Goal: Information Seeking & Learning: Understand process/instructions

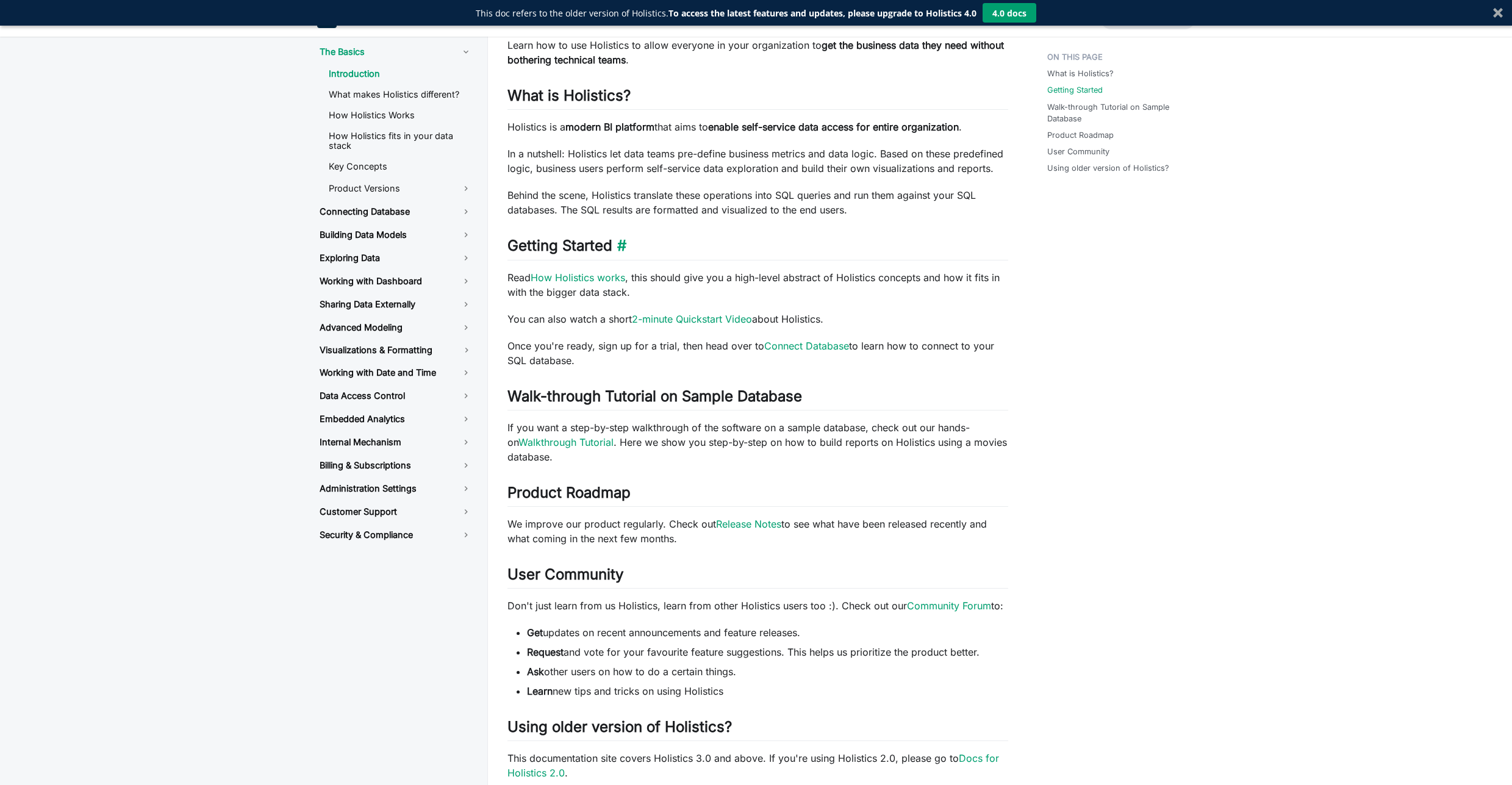
scroll to position [322, 0]
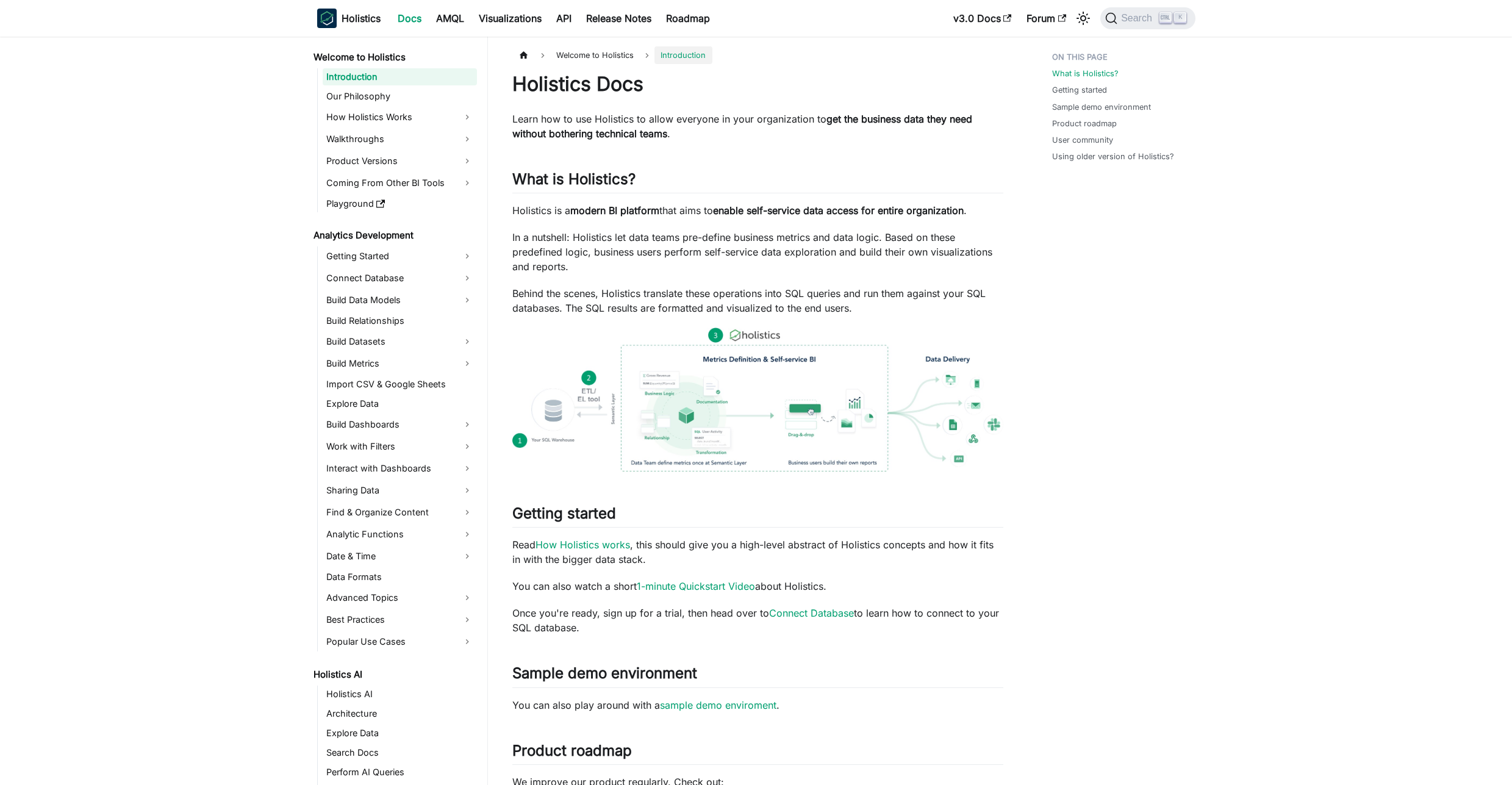
click at [826, 436] on img at bounding box center [757, 399] width 491 height 144
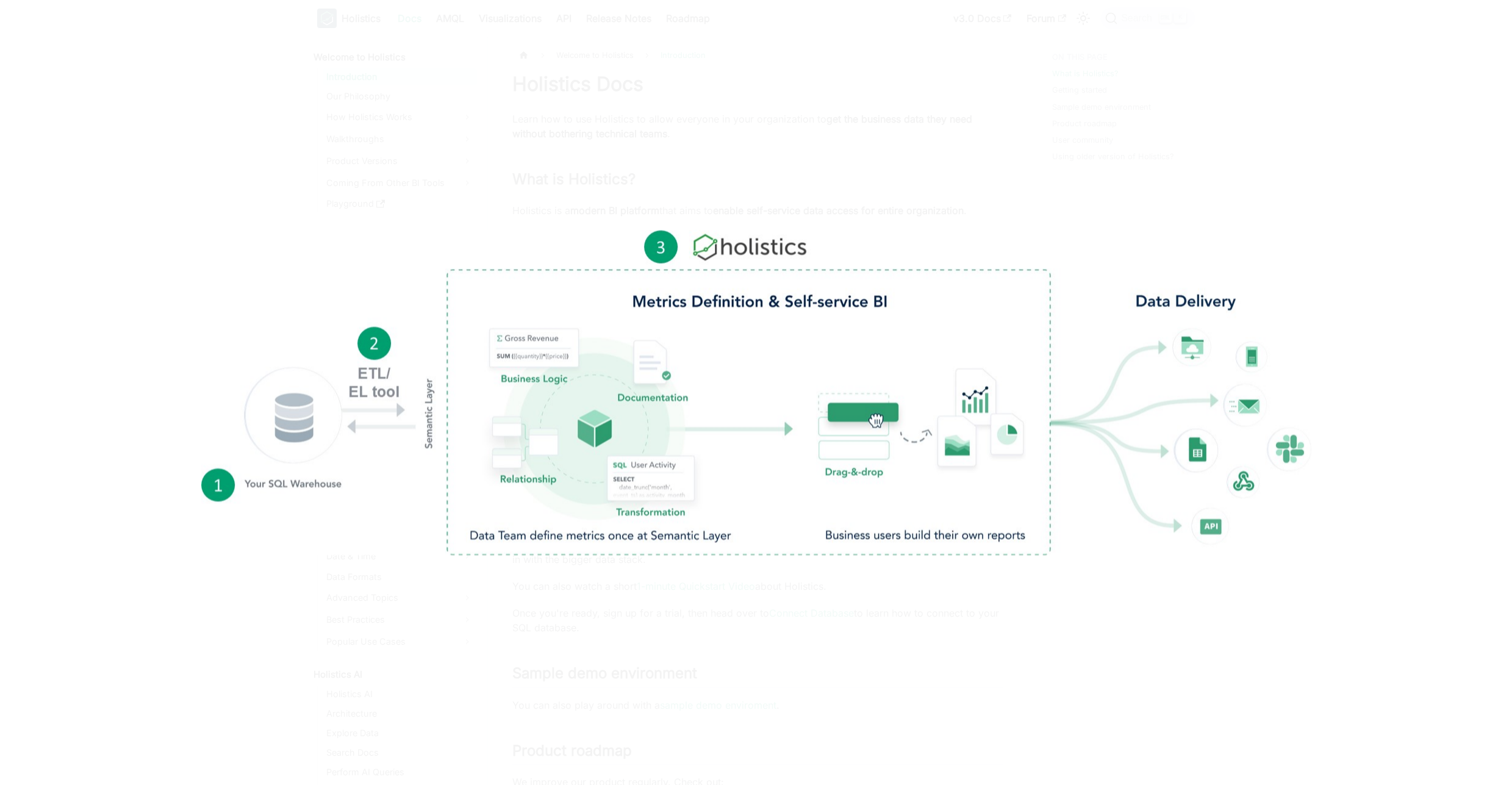
click at [720, 215] on div at bounding box center [756, 392] width 1512 height 785
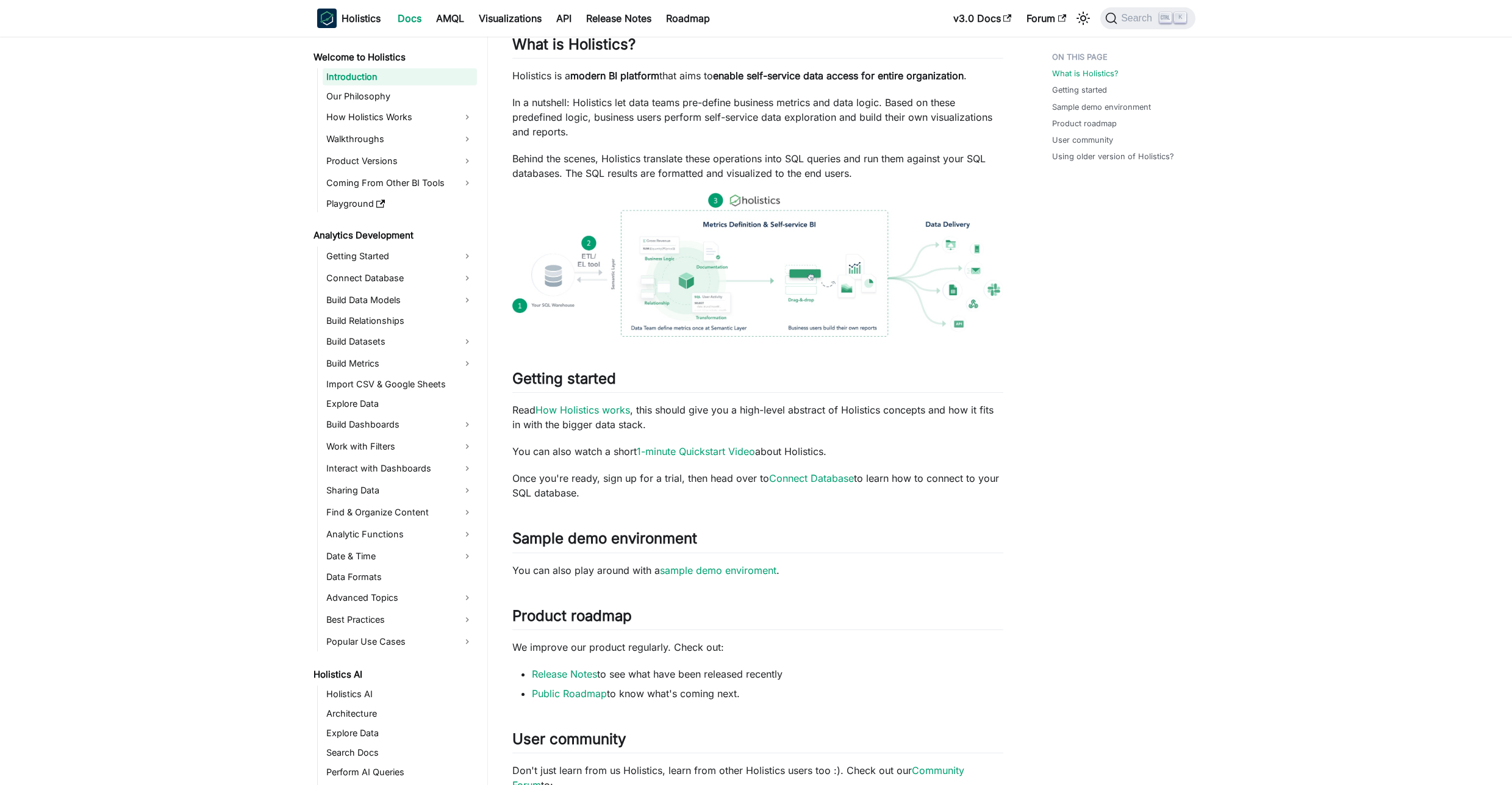
scroll to position [108, 0]
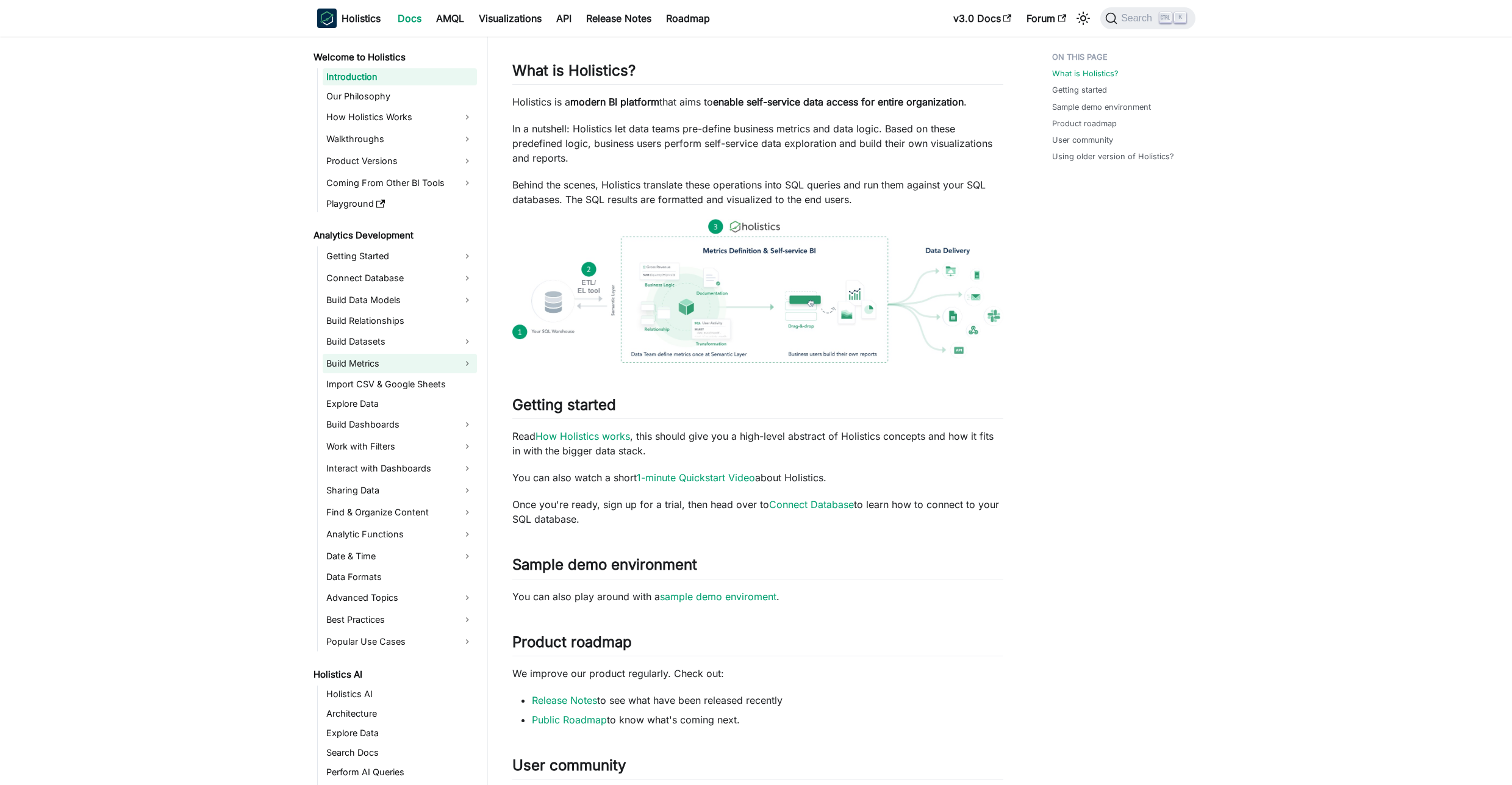
click at [347, 365] on link "Build Metrics" at bounding box center [400, 364] width 155 height 20
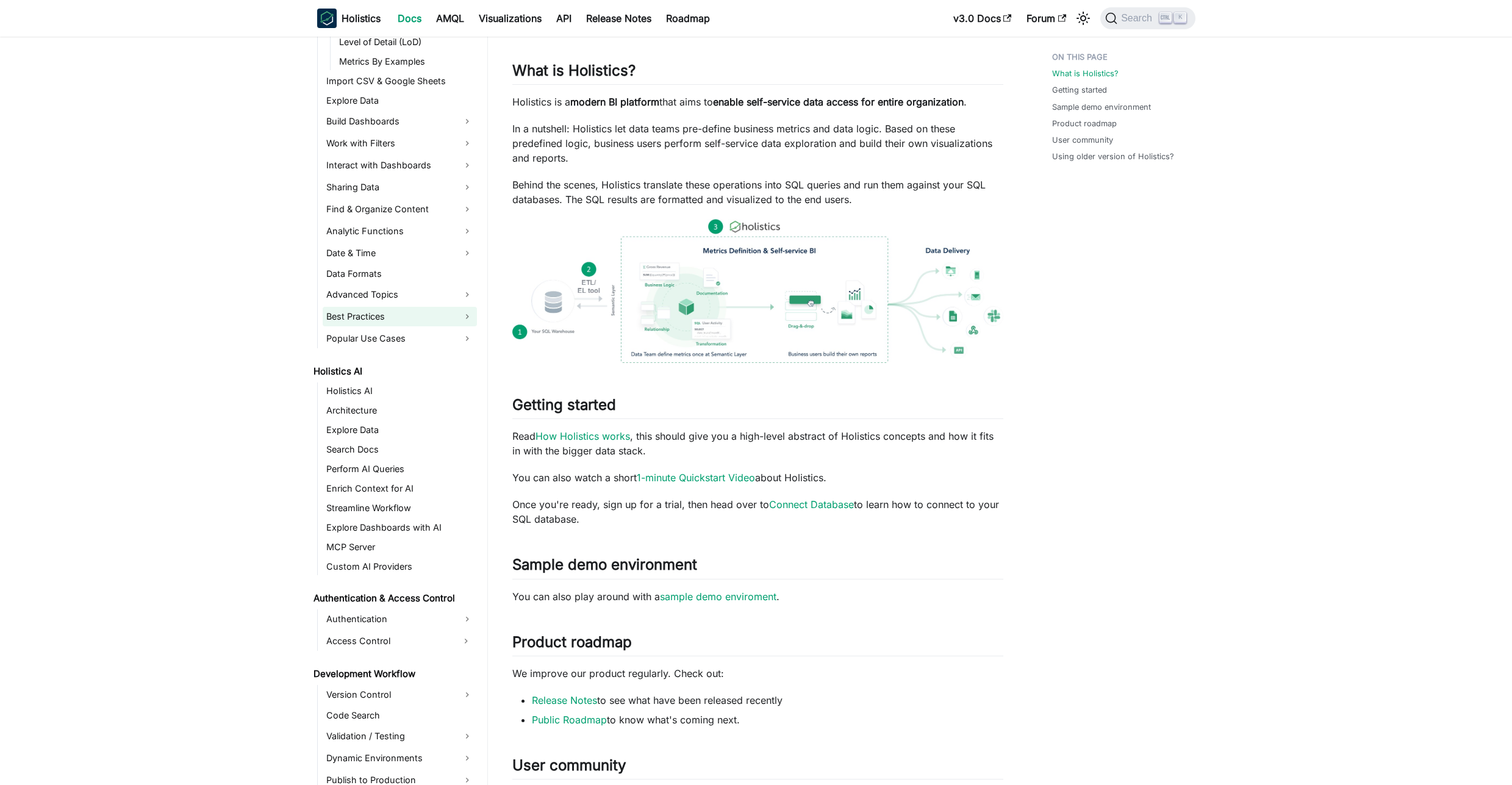
scroll to position [439, 0]
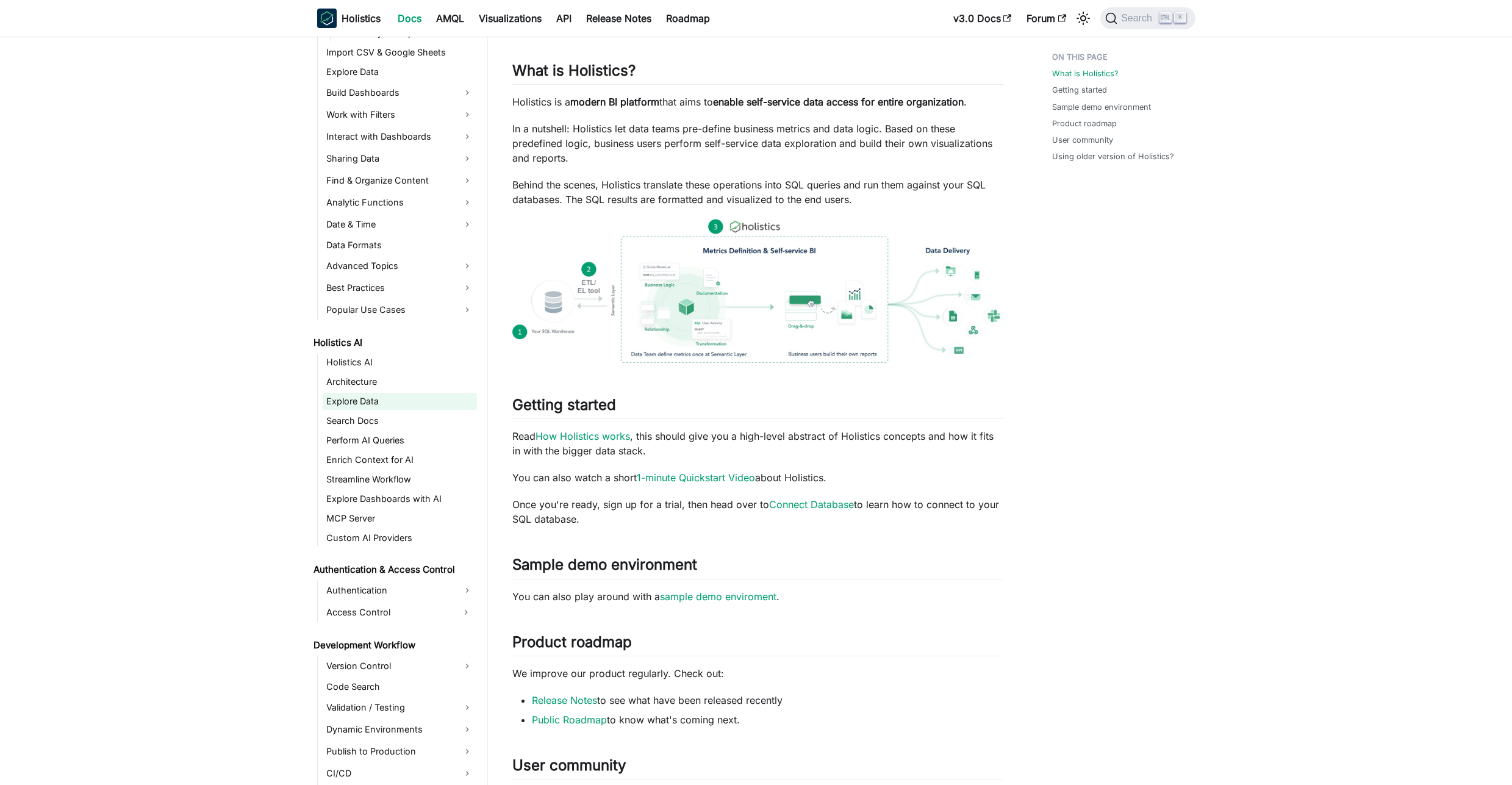
click at [349, 398] on link "Explore Data" at bounding box center [400, 401] width 155 height 17
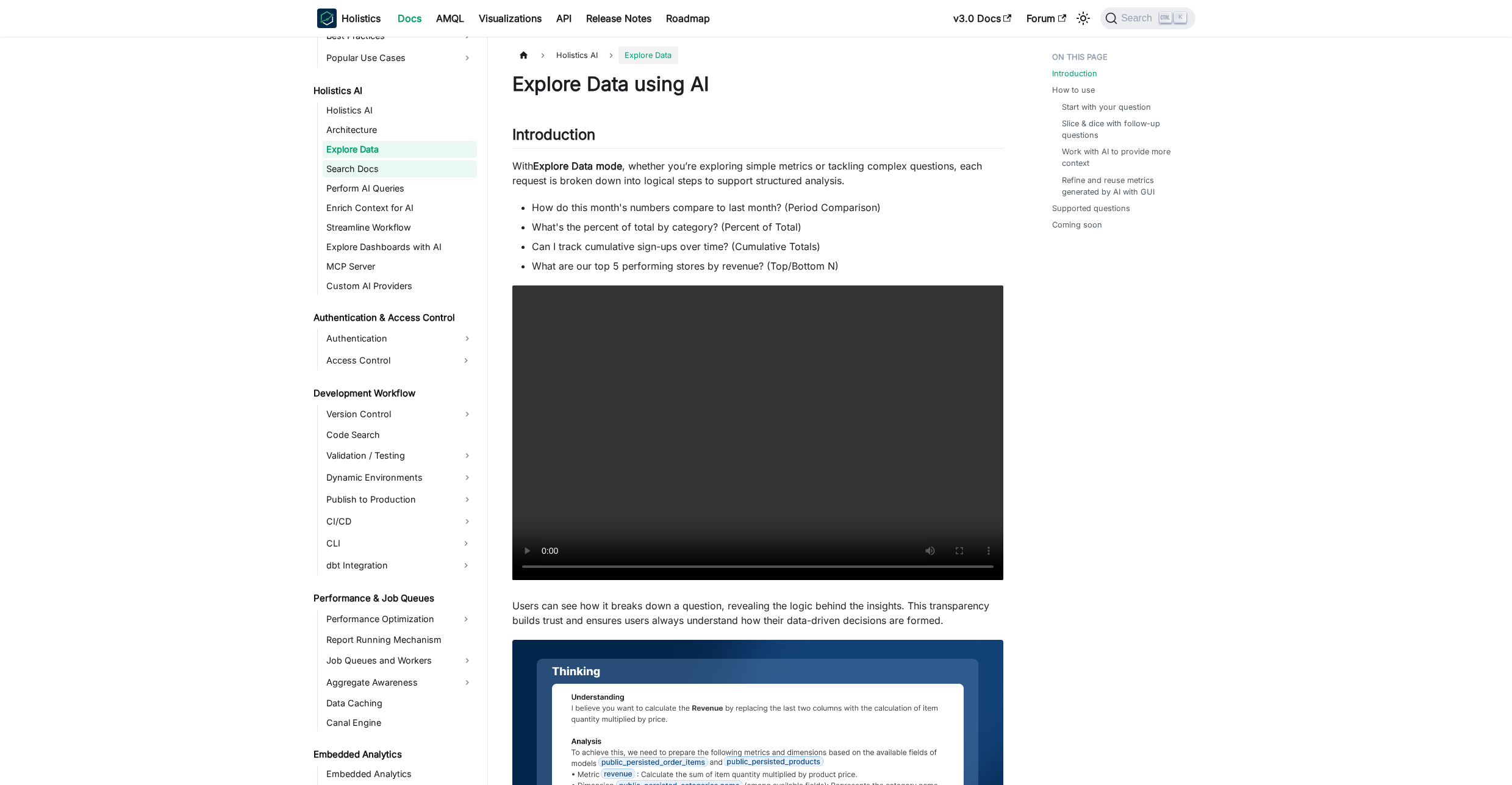
scroll to position [732, 0]
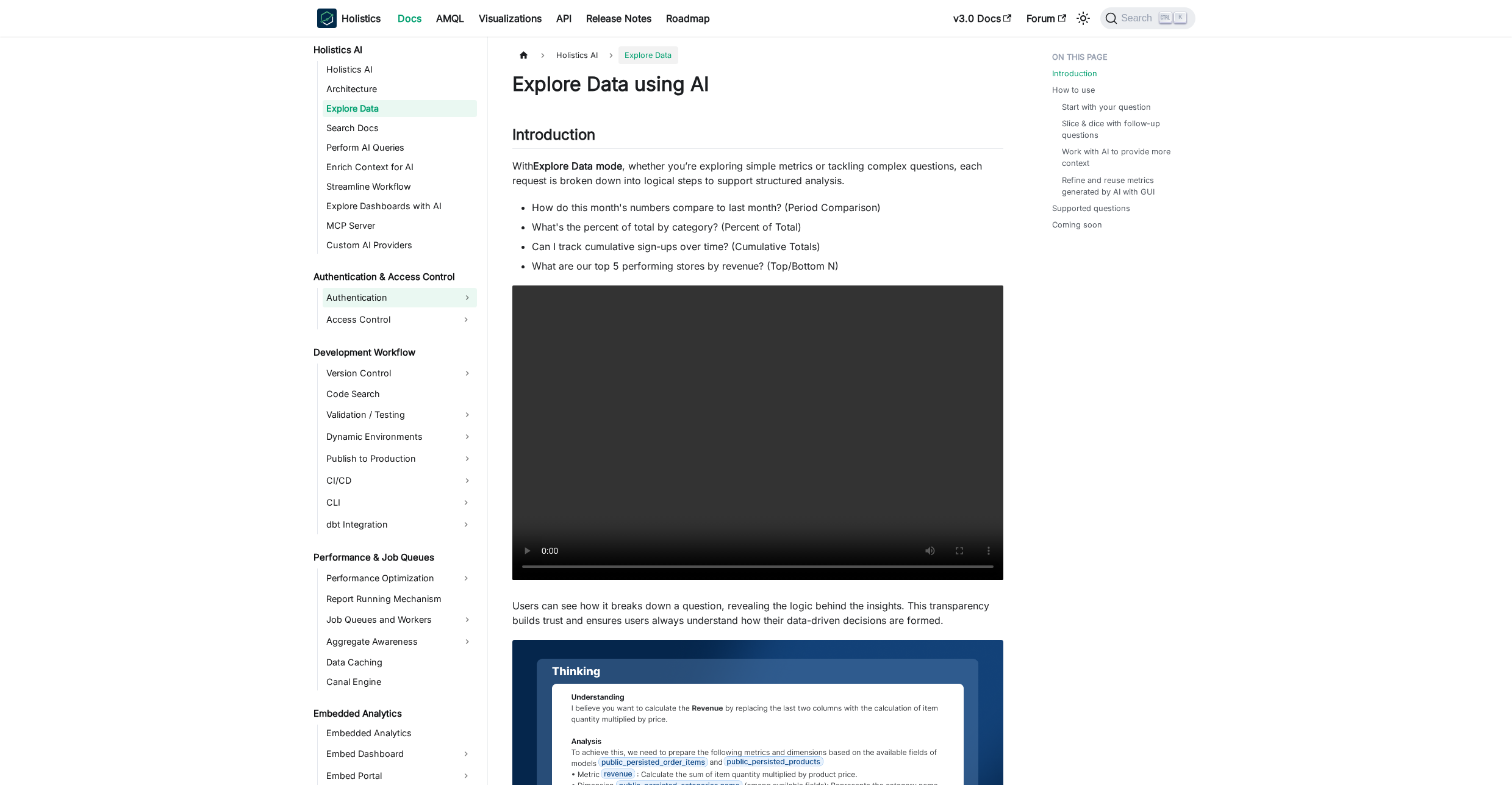
click at [379, 299] on link "Authentication" at bounding box center [400, 298] width 155 height 20
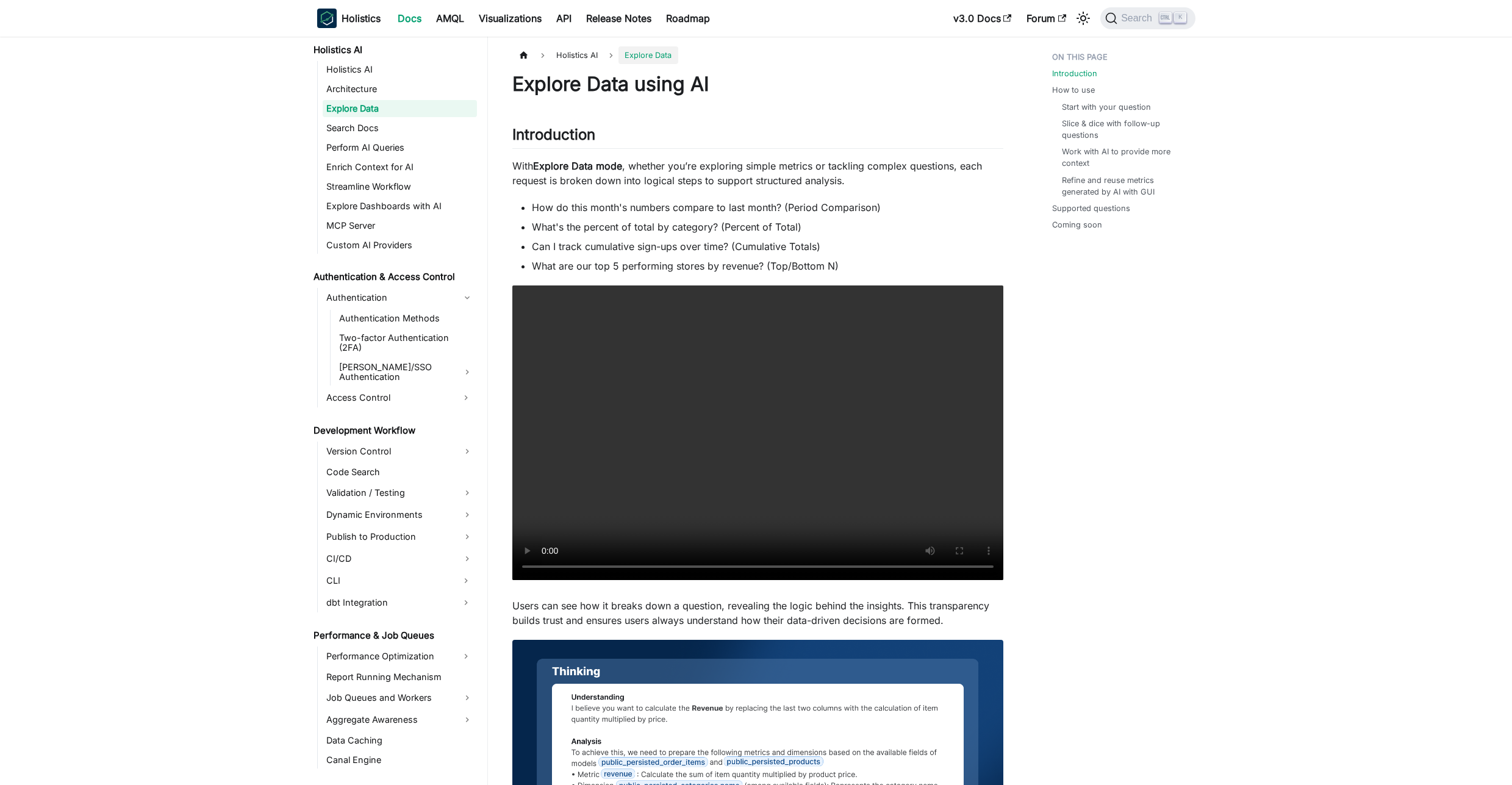
drag, startPoint x: 382, startPoint y: 317, endPoint x: 385, endPoint y: 327, distance: 10.4
click at [383, 317] on link "Authentication Methods" at bounding box center [406, 318] width 142 height 17
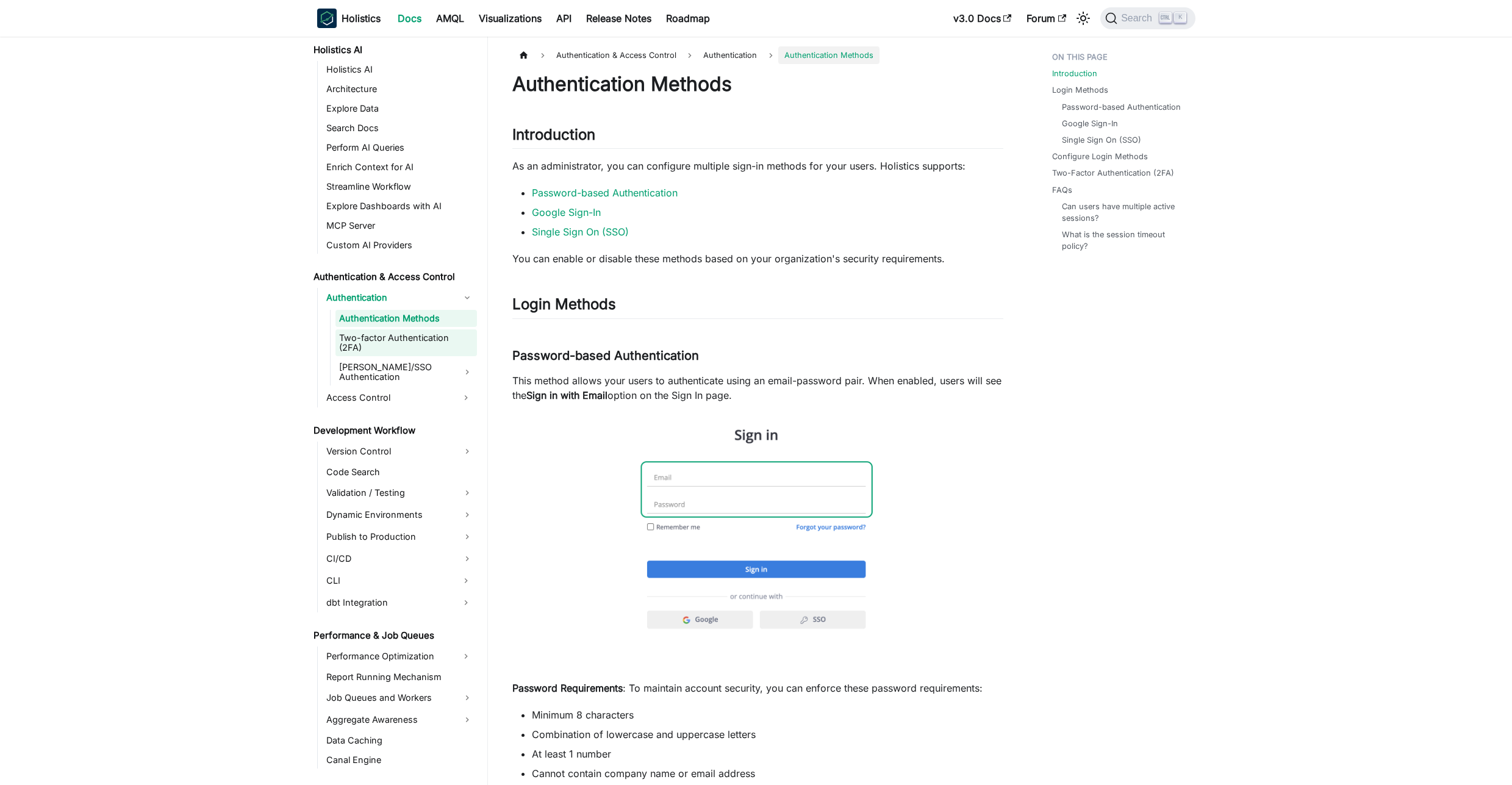
click at [387, 338] on link "Two-factor Authentication (2FA)" at bounding box center [406, 343] width 142 height 27
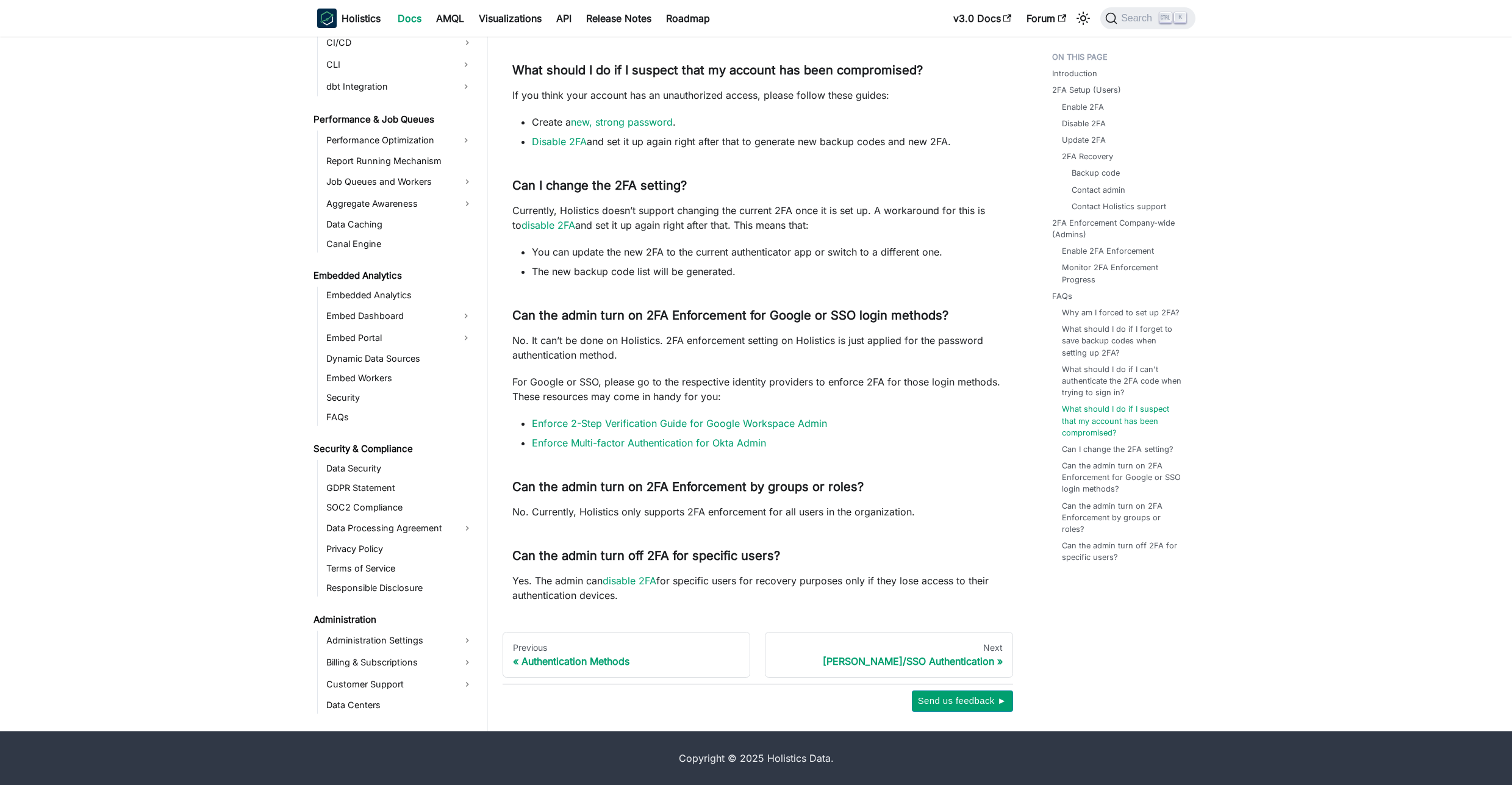
scroll to position [1240, 0]
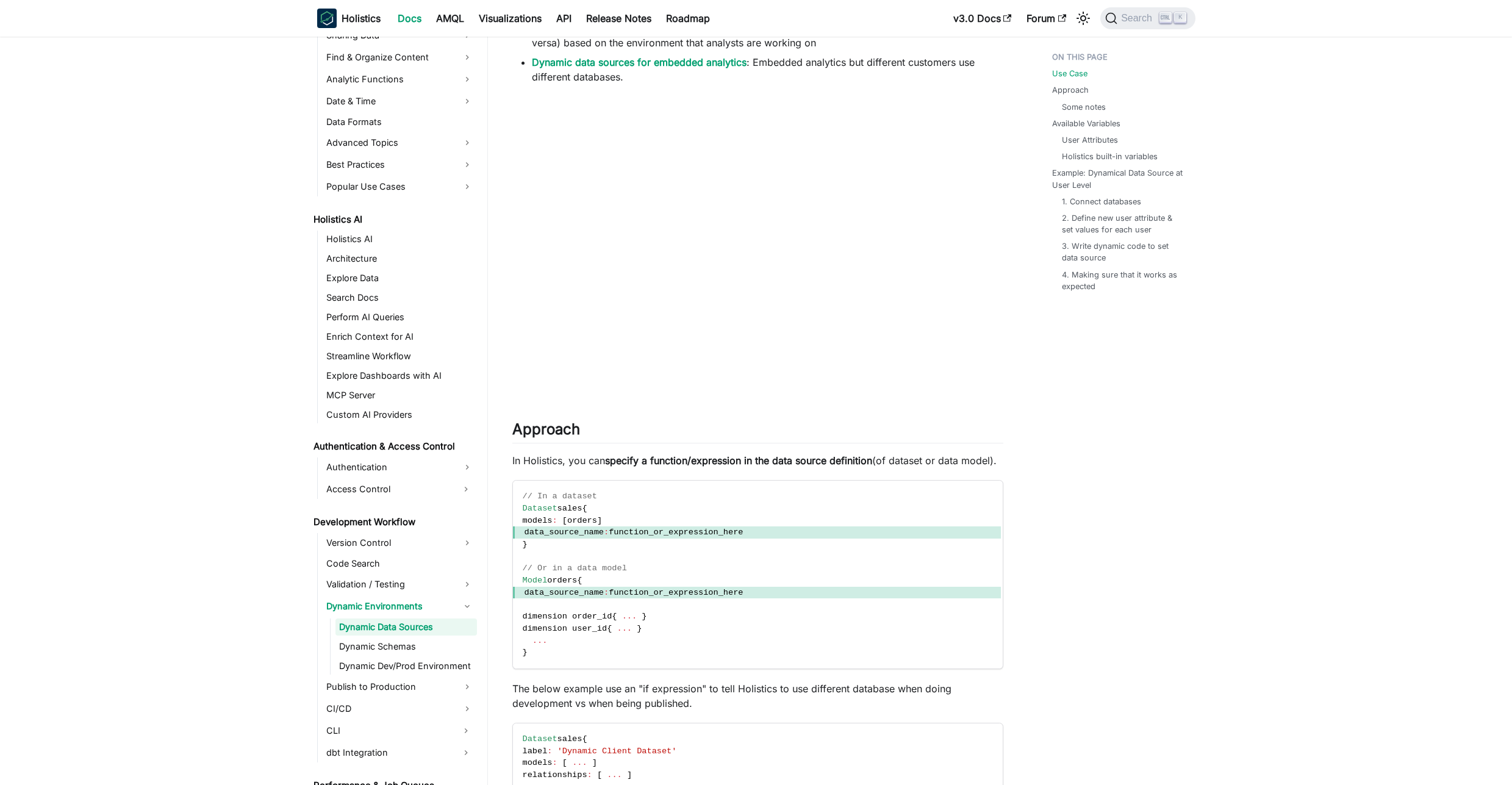
scroll to position [952, 0]
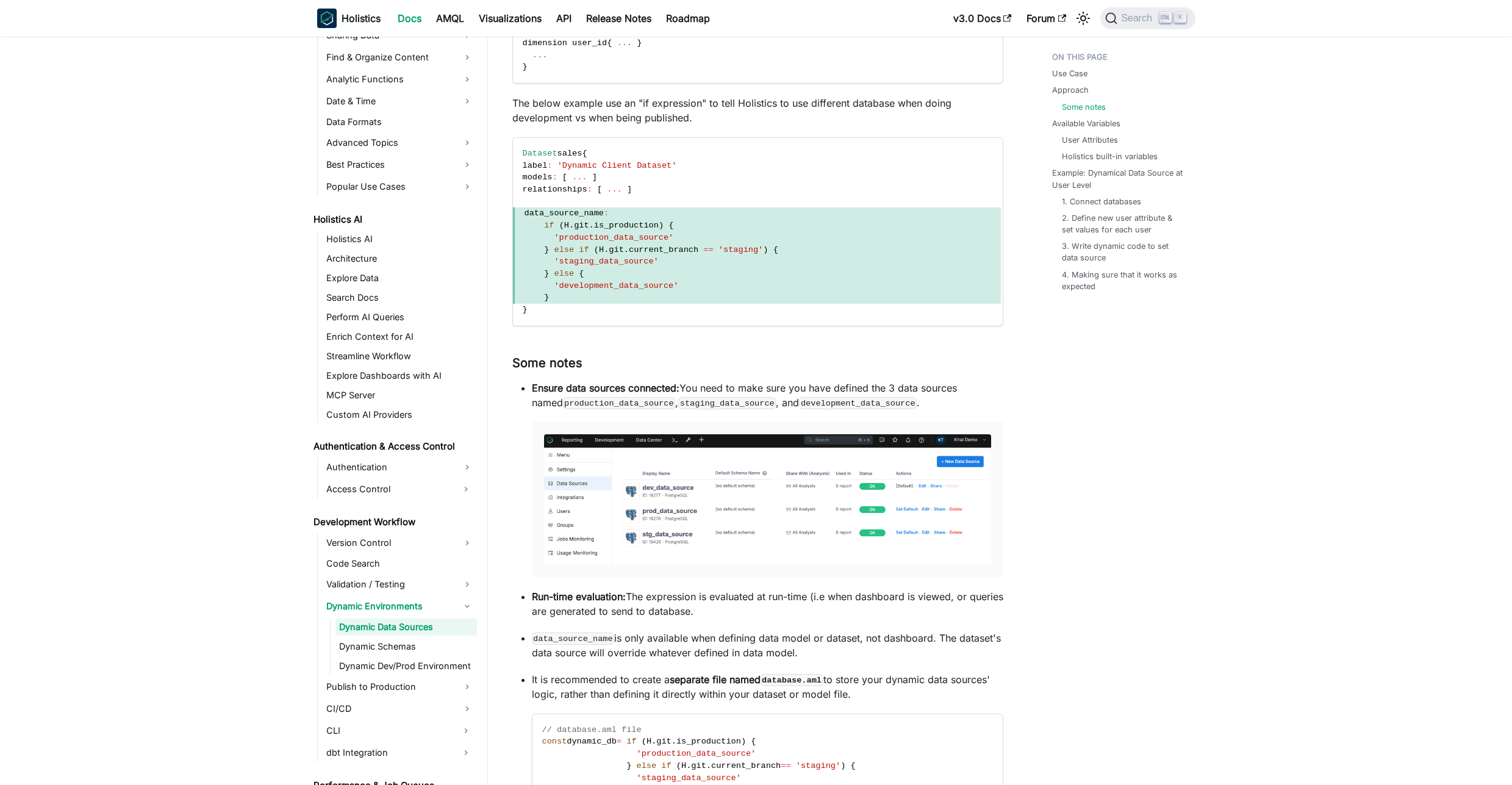
scroll to position [1318, 0]
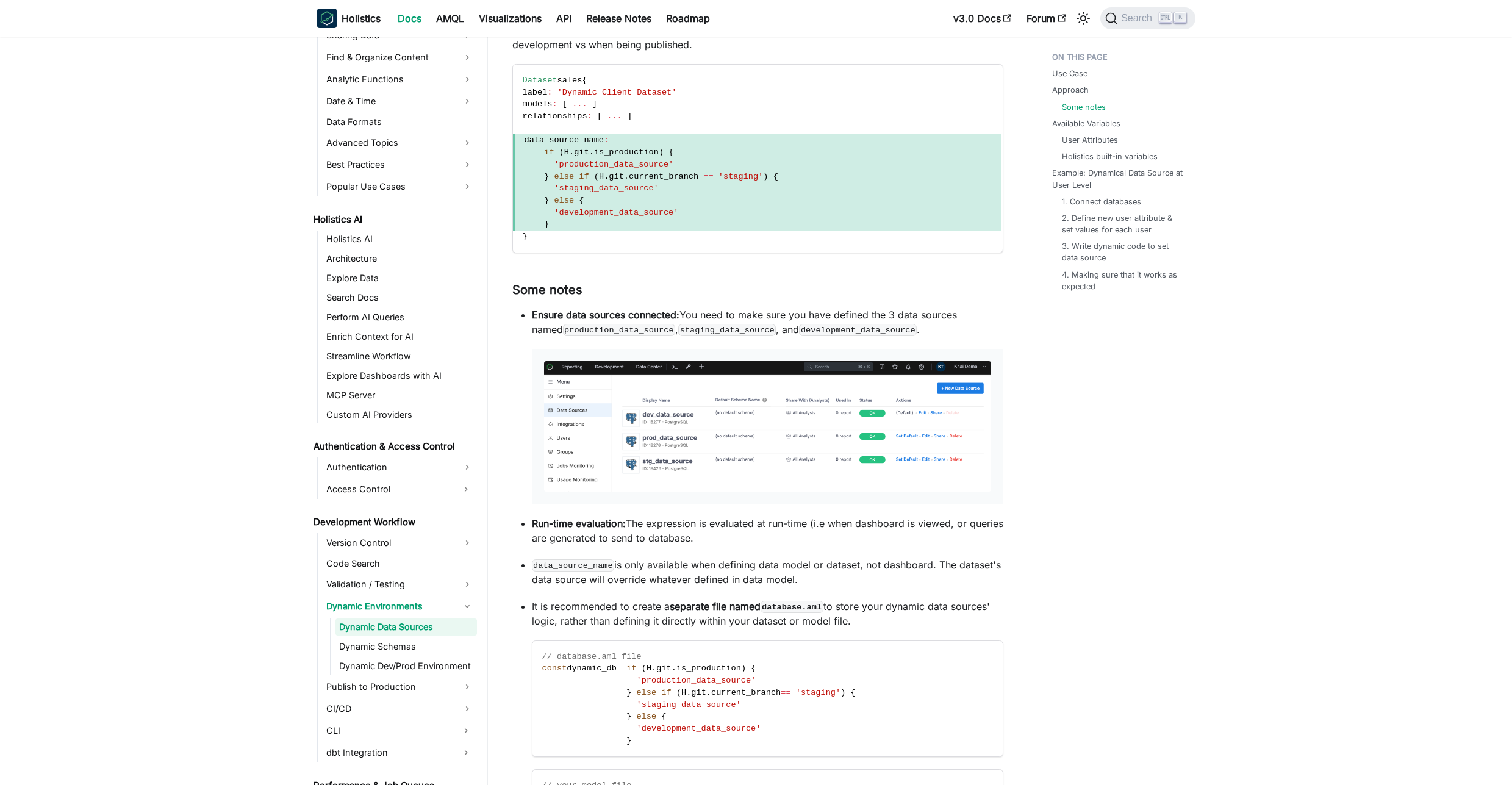
click at [621, 421] on img at bounding box center [767, 426] width 447 height 130
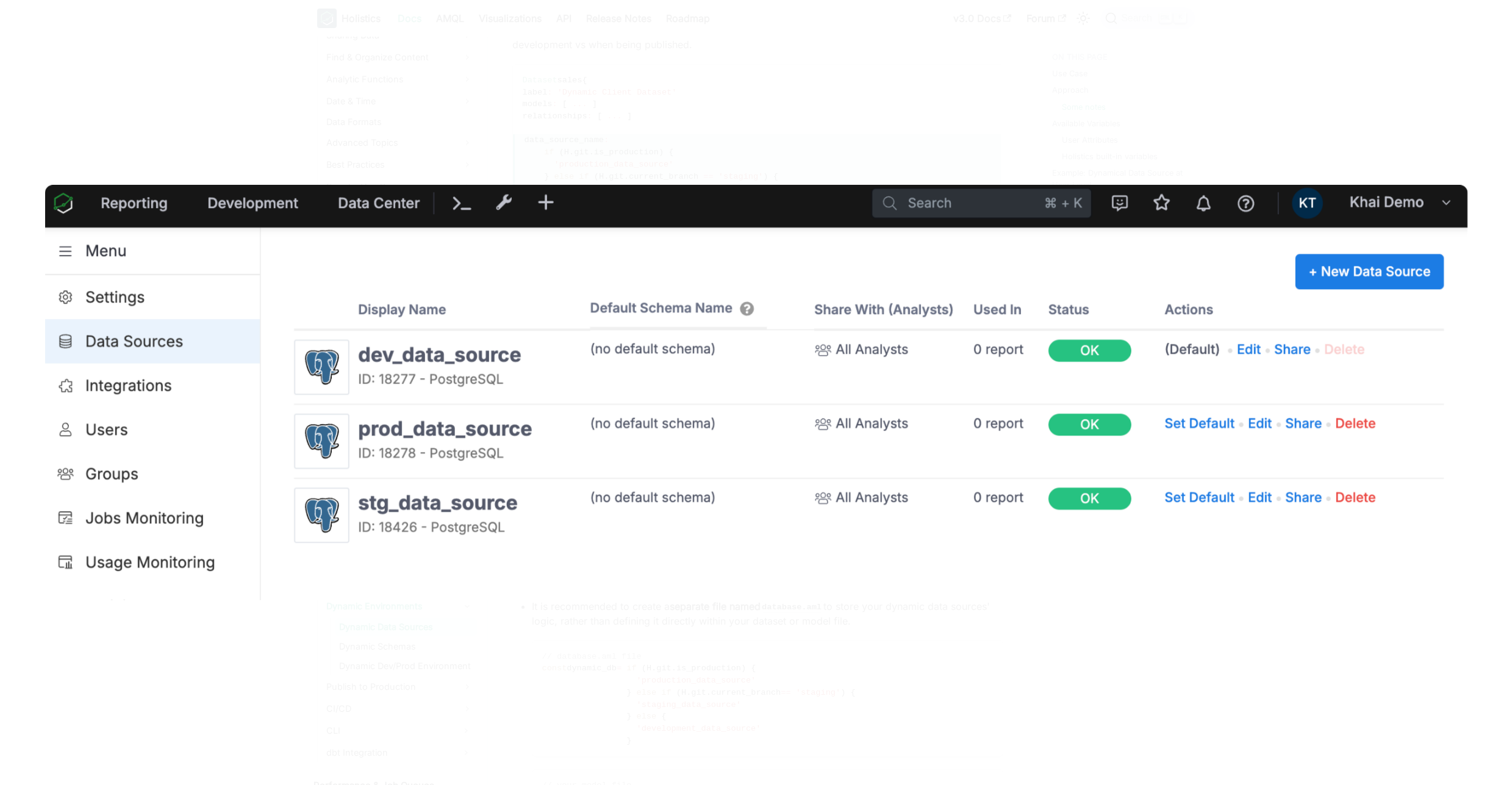
click at [690, 98] on div at bounding box center [756, 392] width 1512 height 785
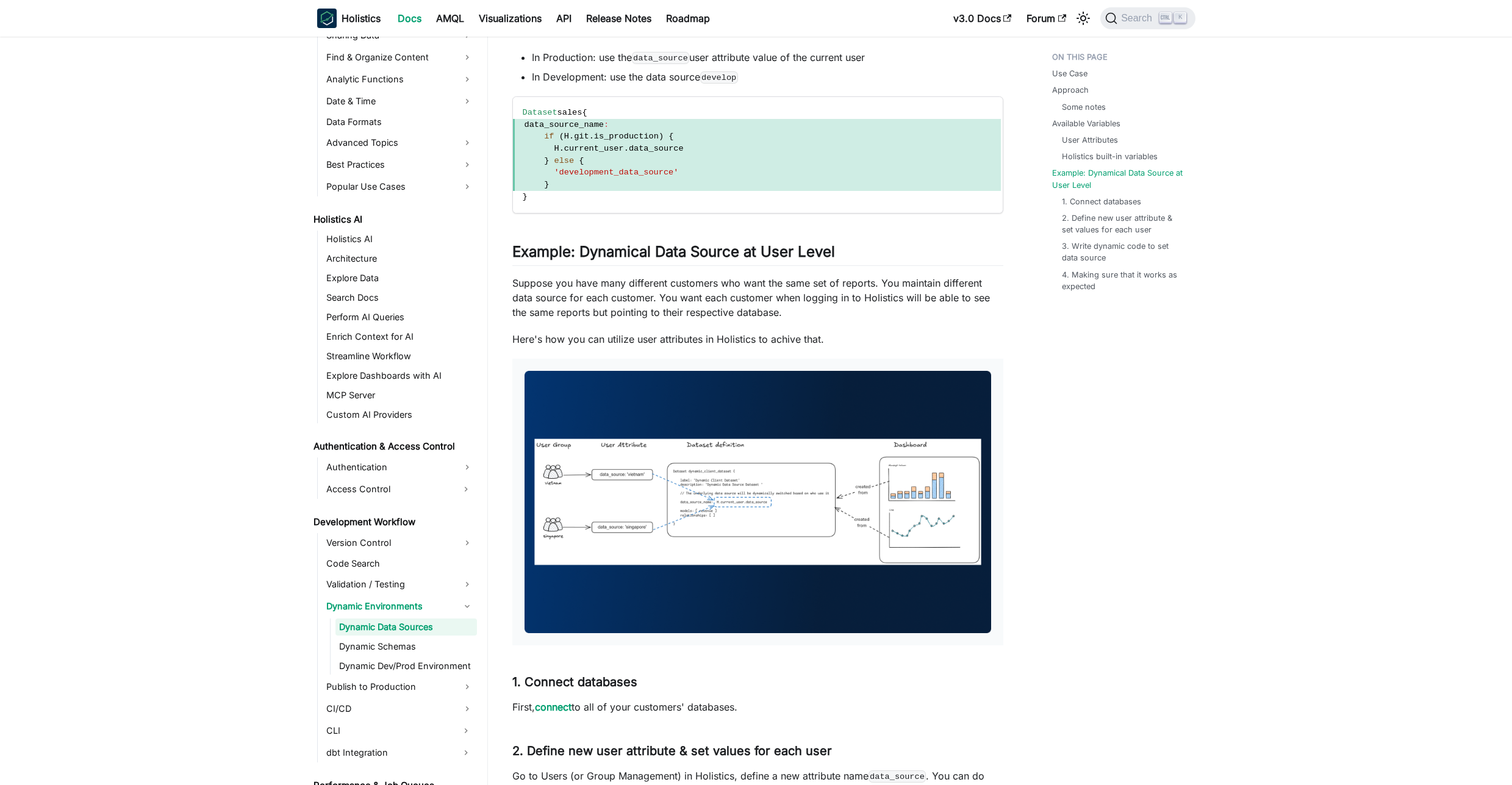
scroll to position [2561, 0]
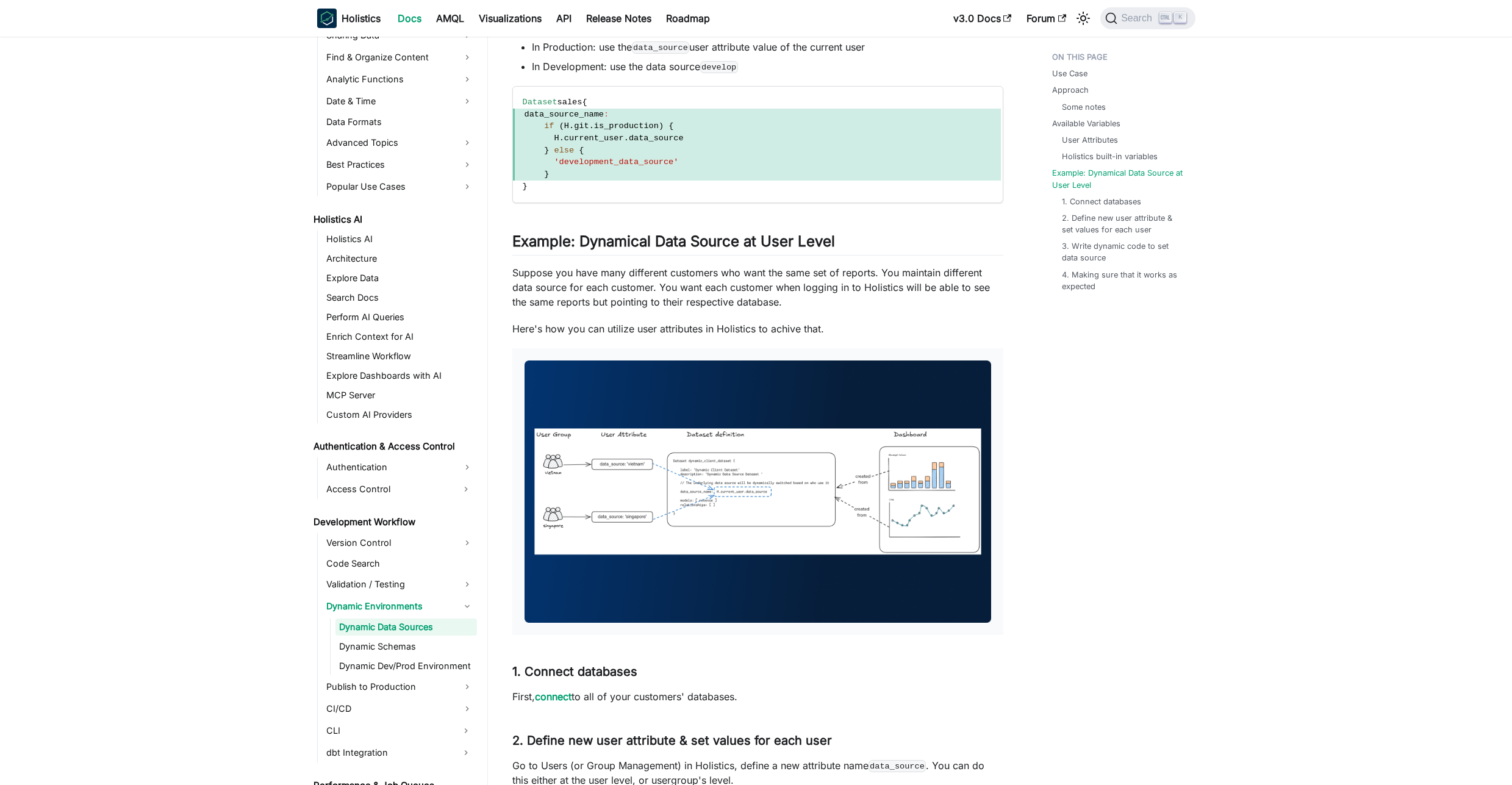
click at [662, 469] on img at bounding box center [758, 491] width 467 height 262
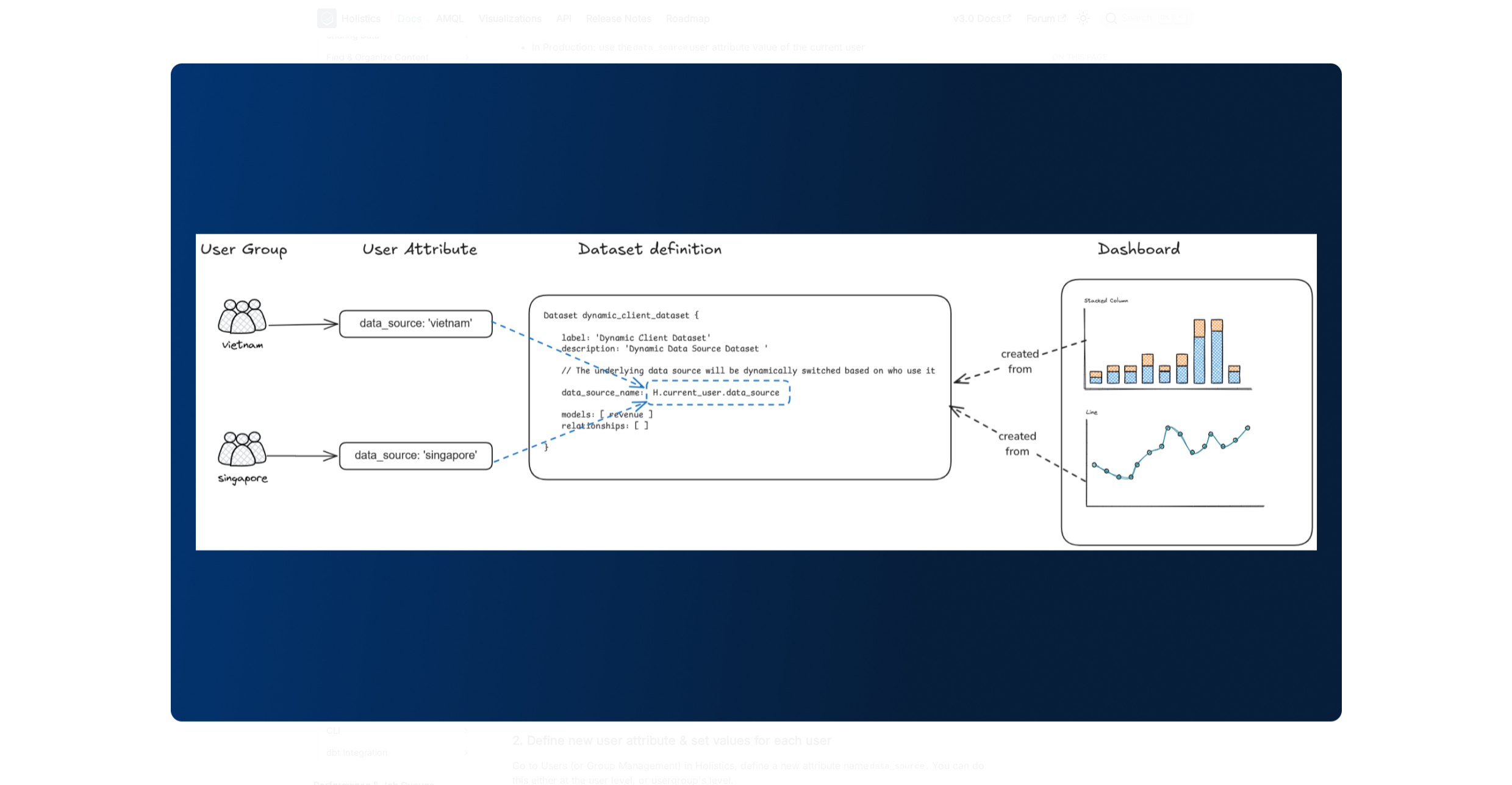
click at [512, 57] on div at bounding box center [756, 392] width 1512 height 785
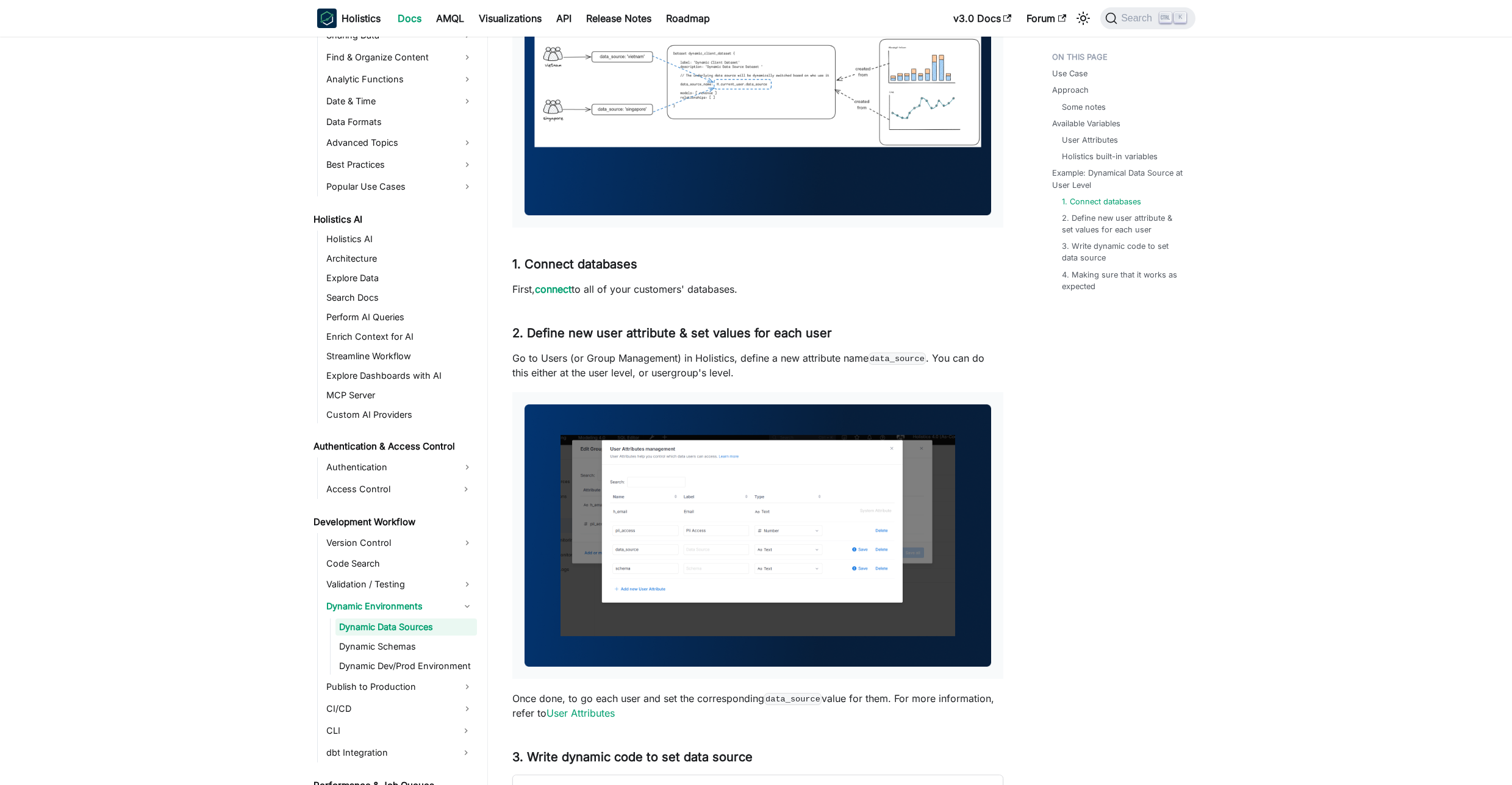
scroll to position [3147, 0]
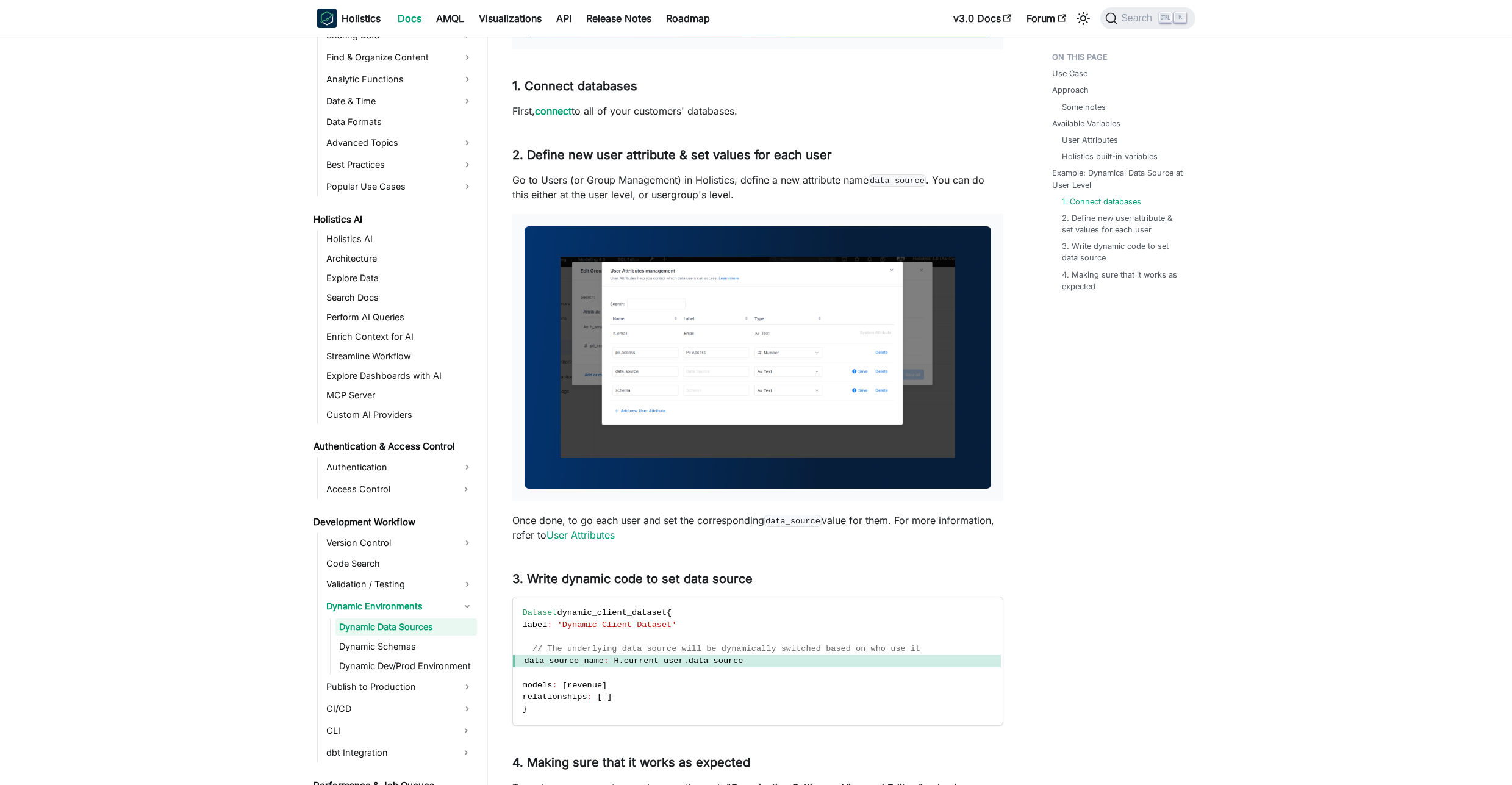
click at [837, 450] on img at bounding box center [758, 357] width 467 height 262
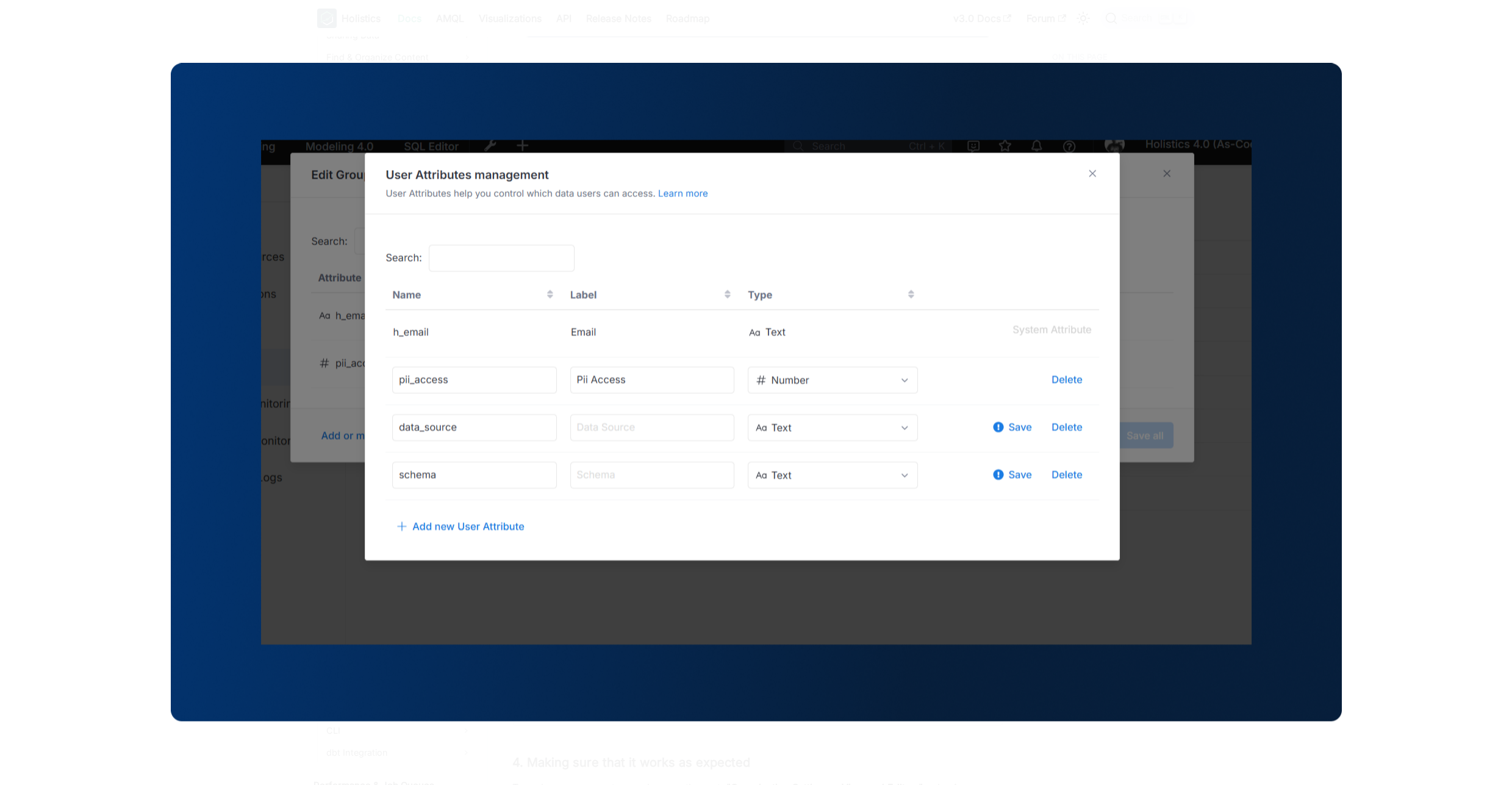
click at [84, 260] on div at bounding box center [756, 392] width 1512 height 785
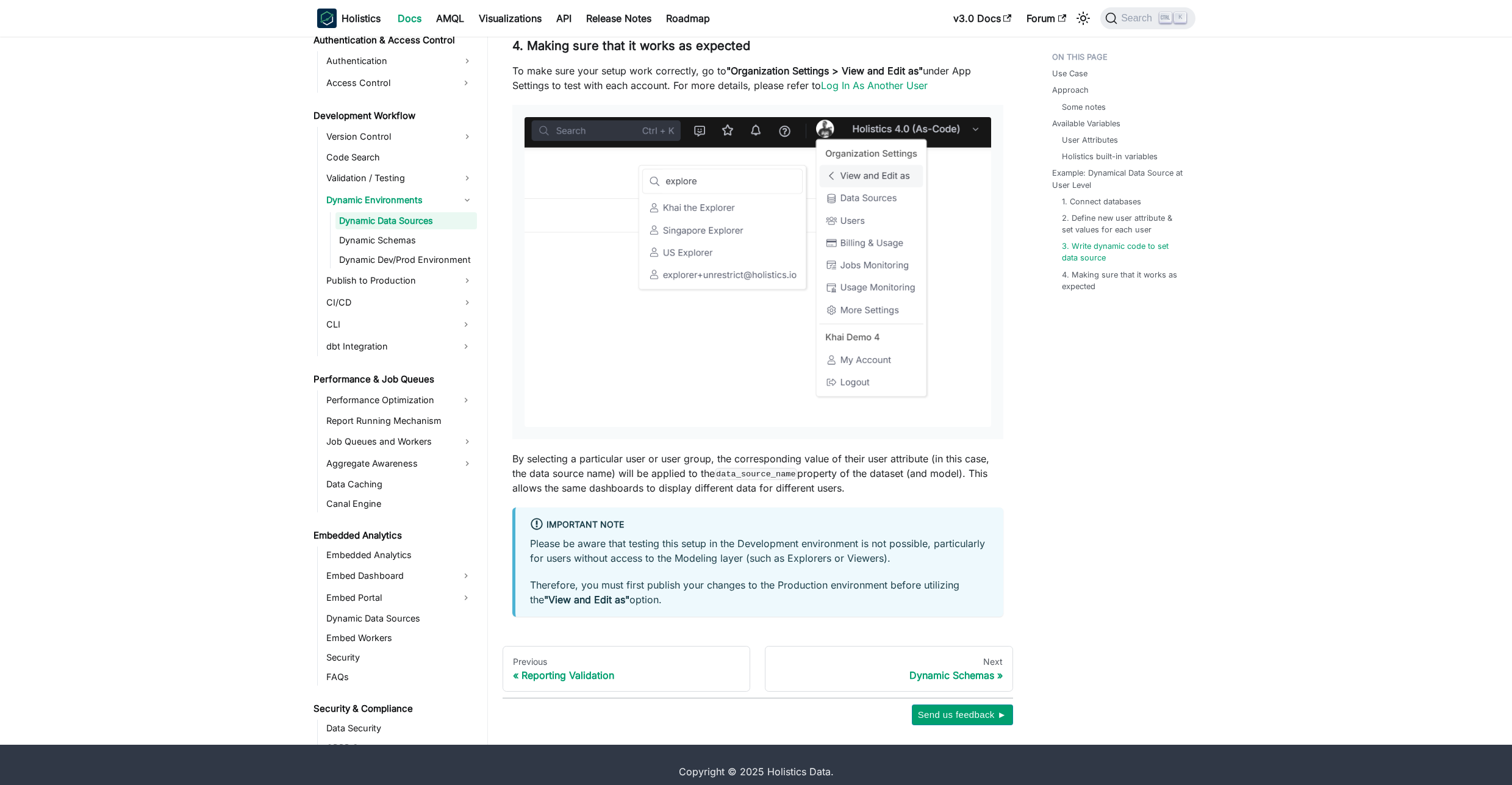
scroll to position [3877, 0]
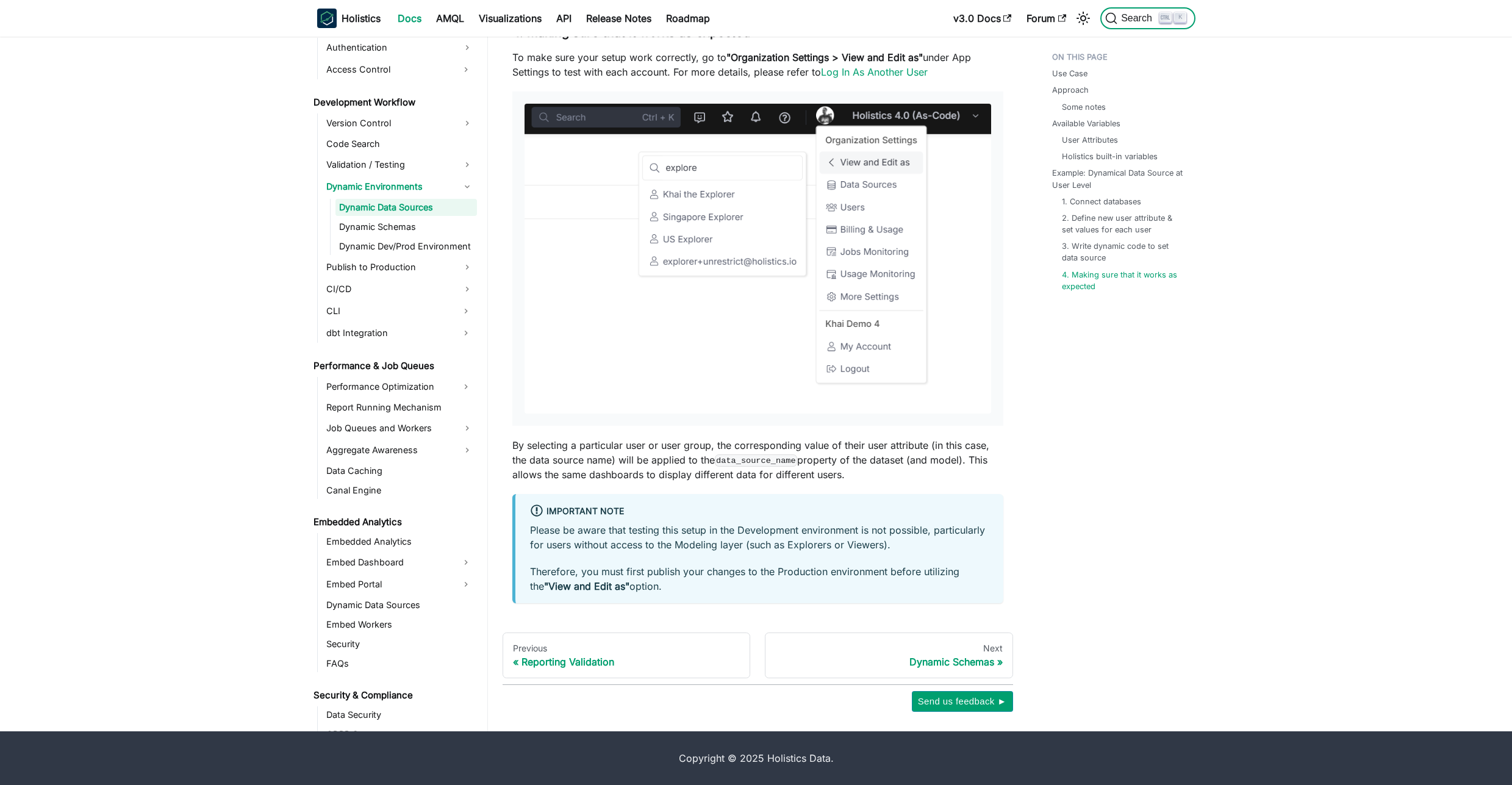
click at [1139, 20] on span "Search" at bounding box center [1138, 18] width 42 height 11
click at [372, 16] on b "Holistics" at bounding box center [361, 18] width 39 height 15
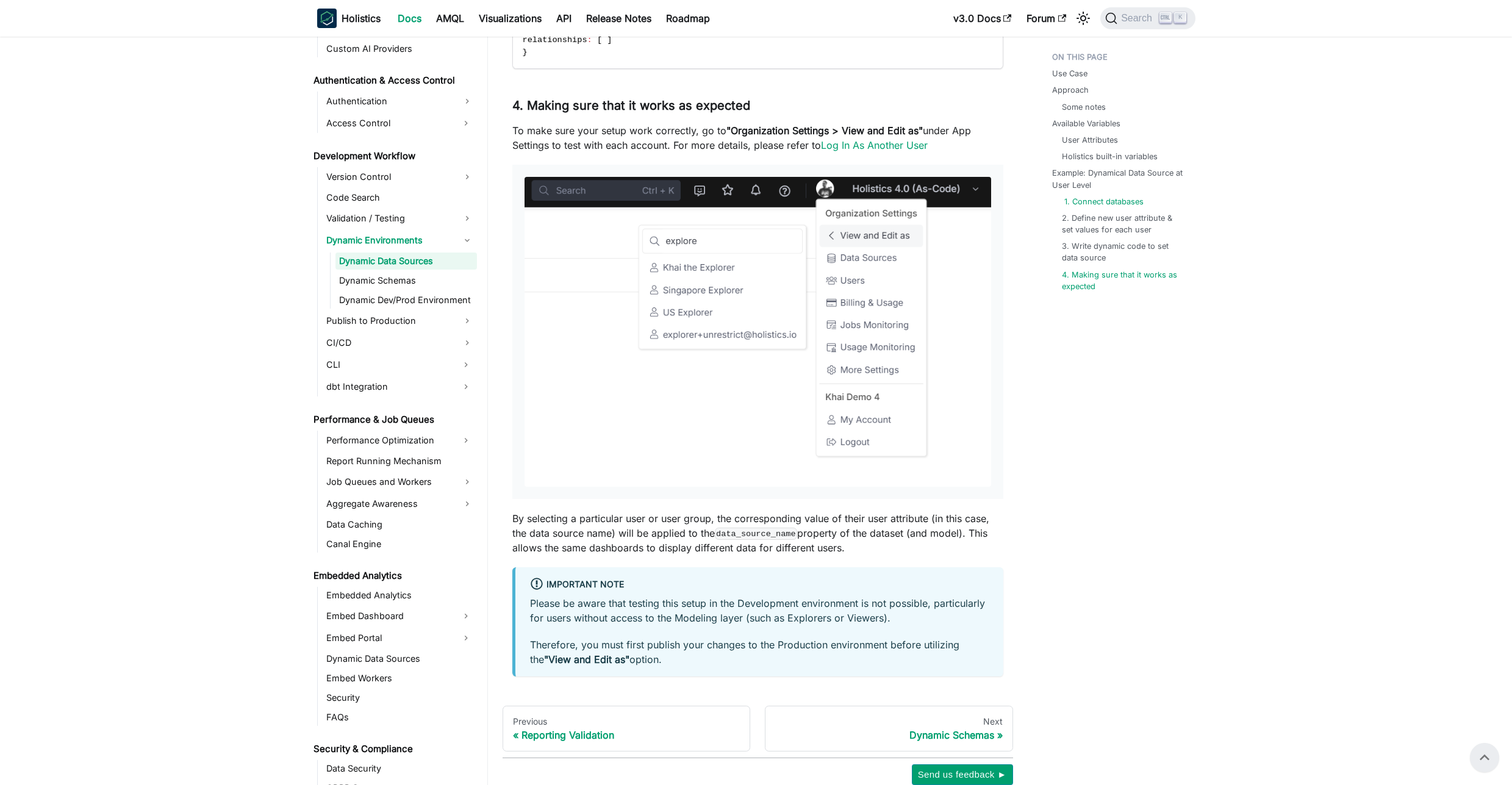
click at [1123, 202] on link "1. Connect databases" at bounding box center [1104, 201] width 79 height 11
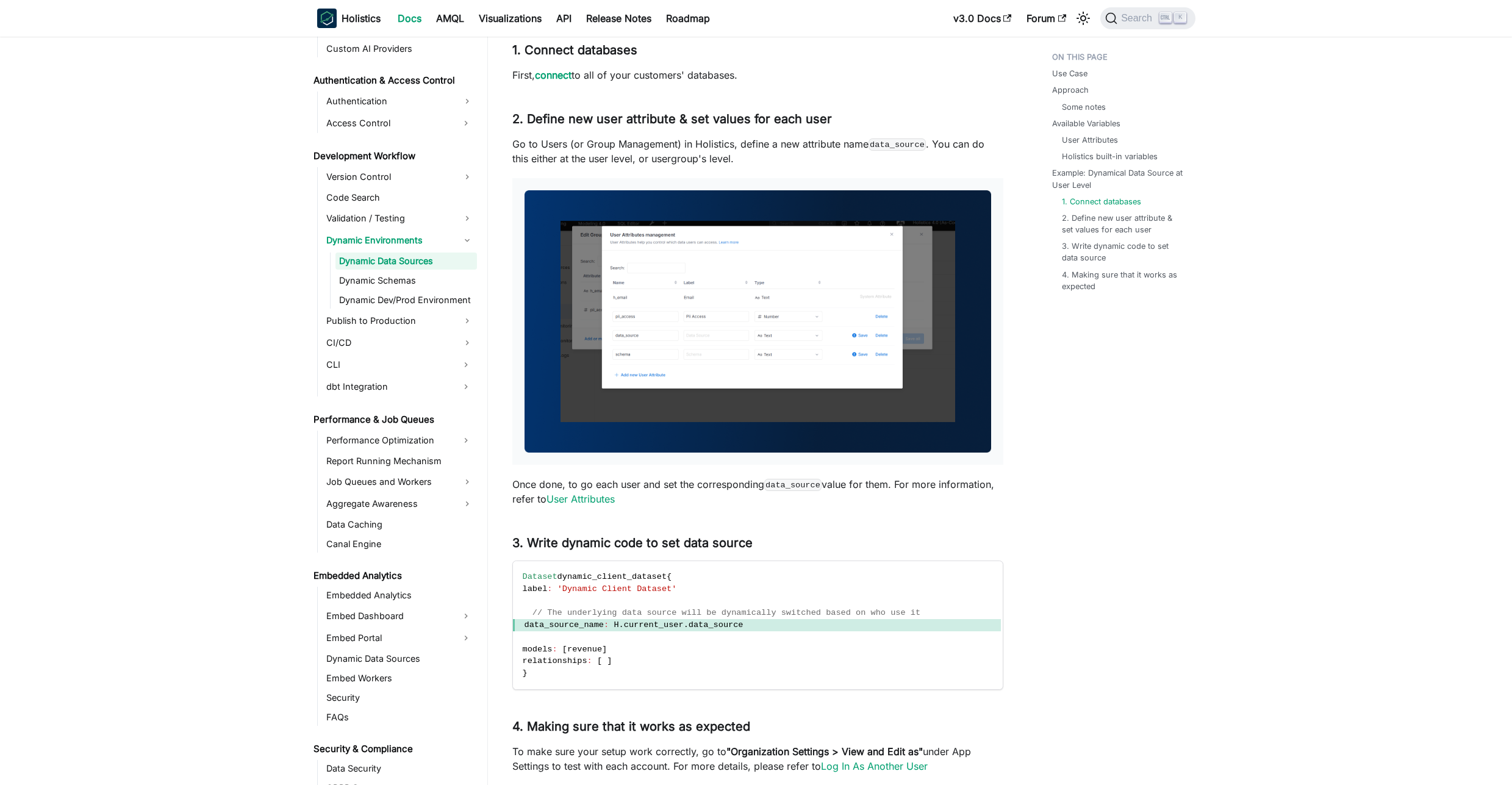
click at [807, 281] on img at bounding box center [758, 321] width 467 height 262
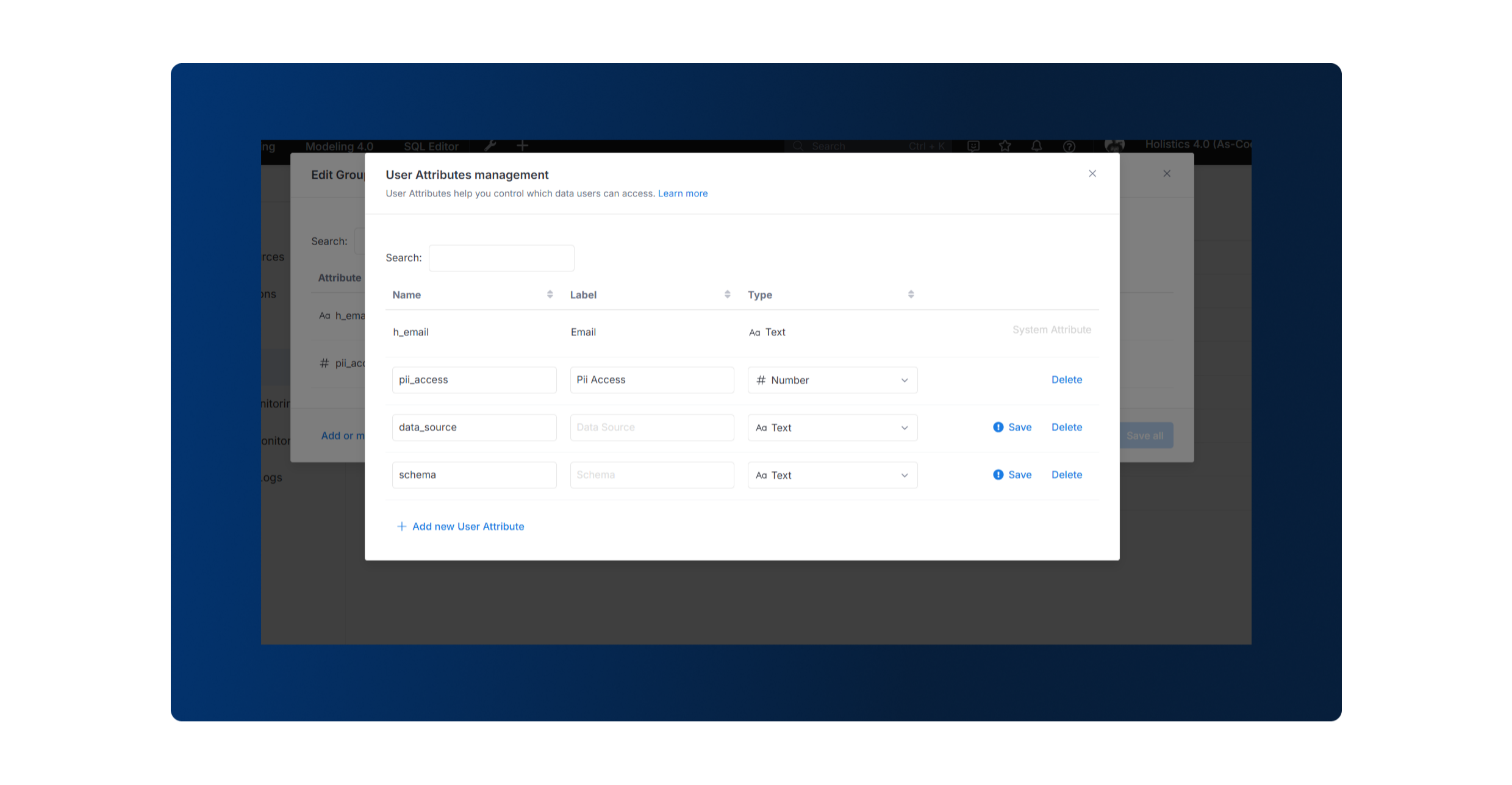
click at [104, 214] on div at bounding box center [756, 392] width 1512 height 785
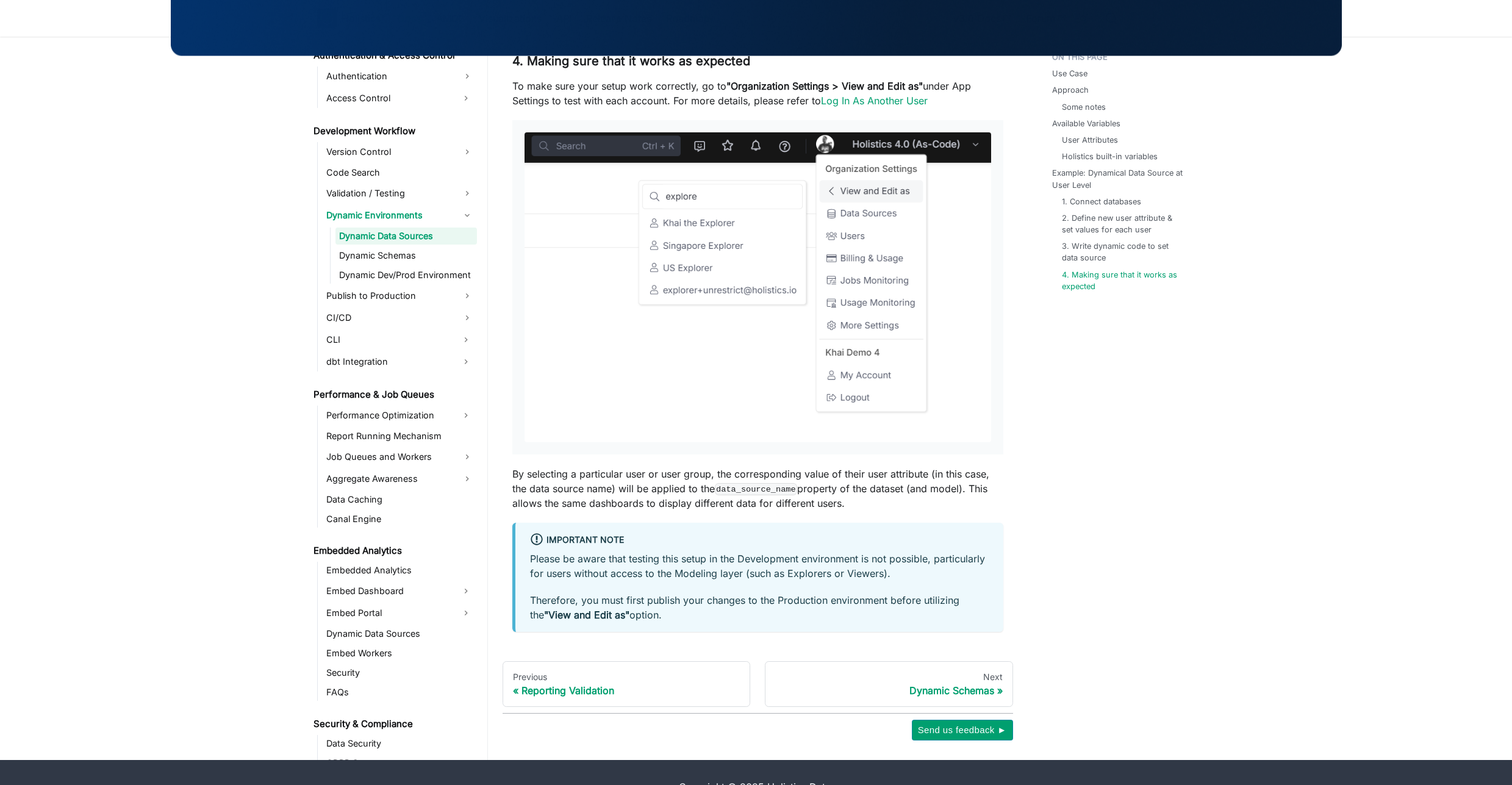
scroll to position [3877, 0]
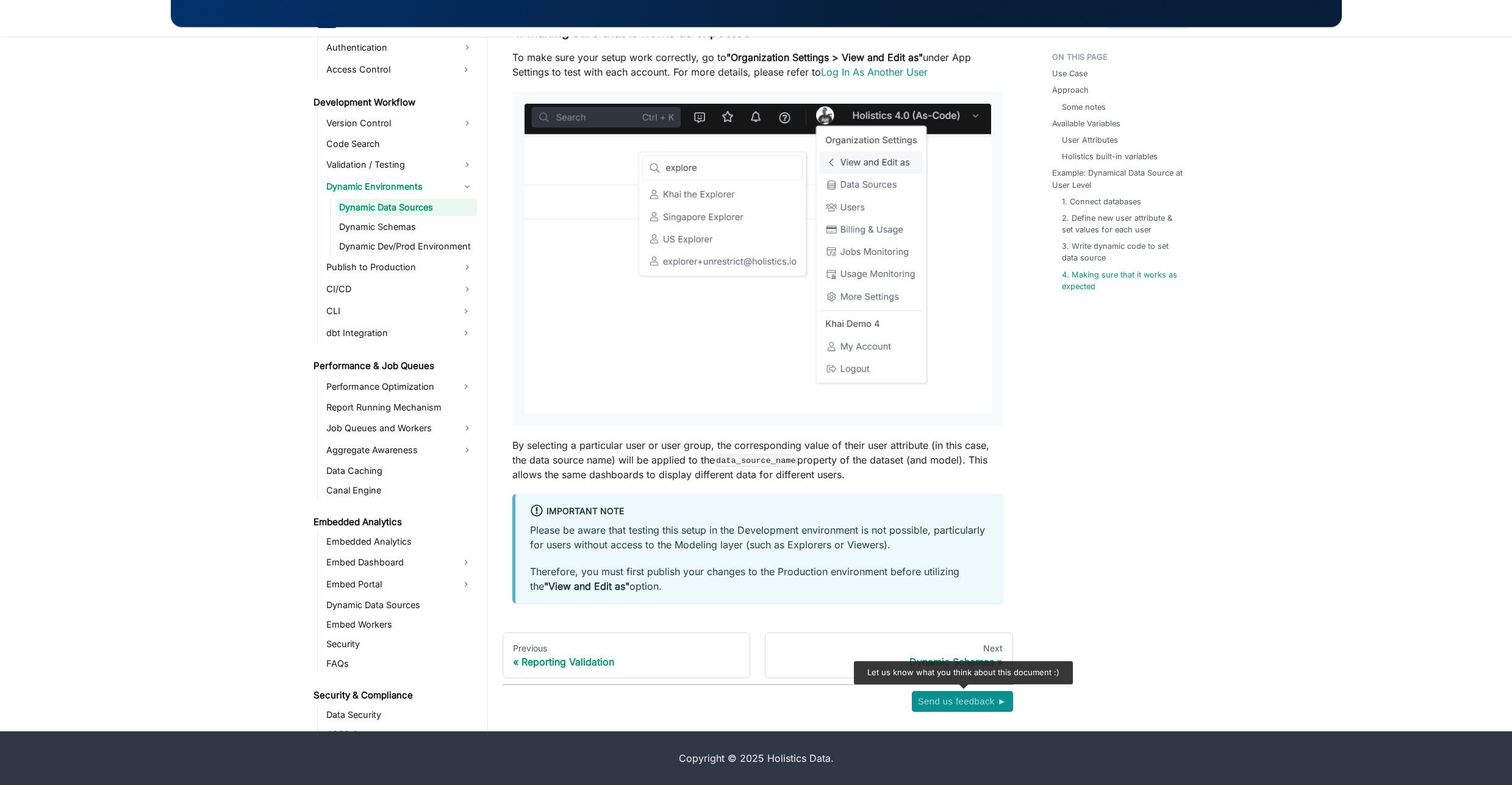
click at [974, 701] on span "Send us feedback ►" at bounding box center [962, 701] width 89 height 16
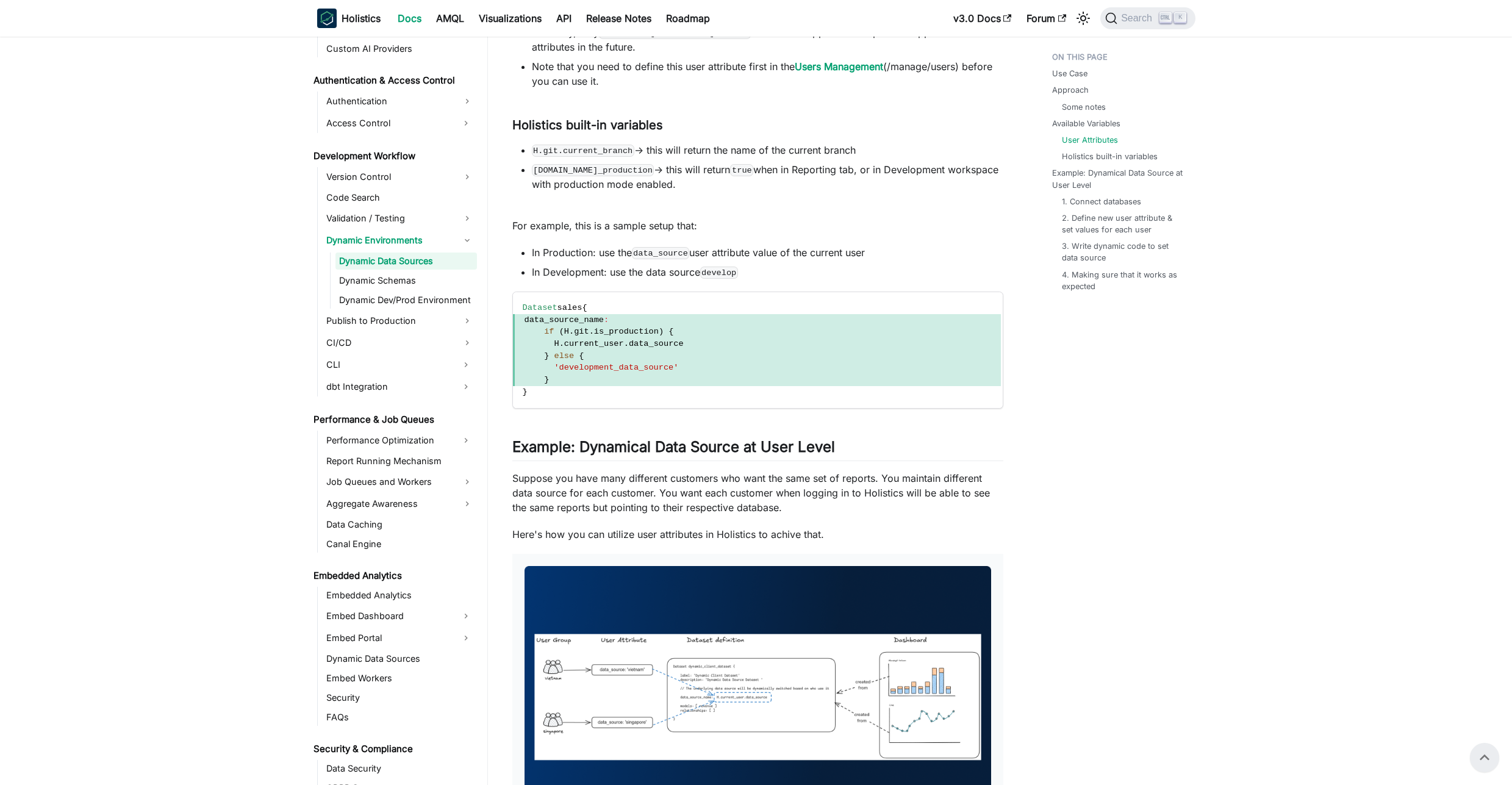
scroll to position [2559, 0]
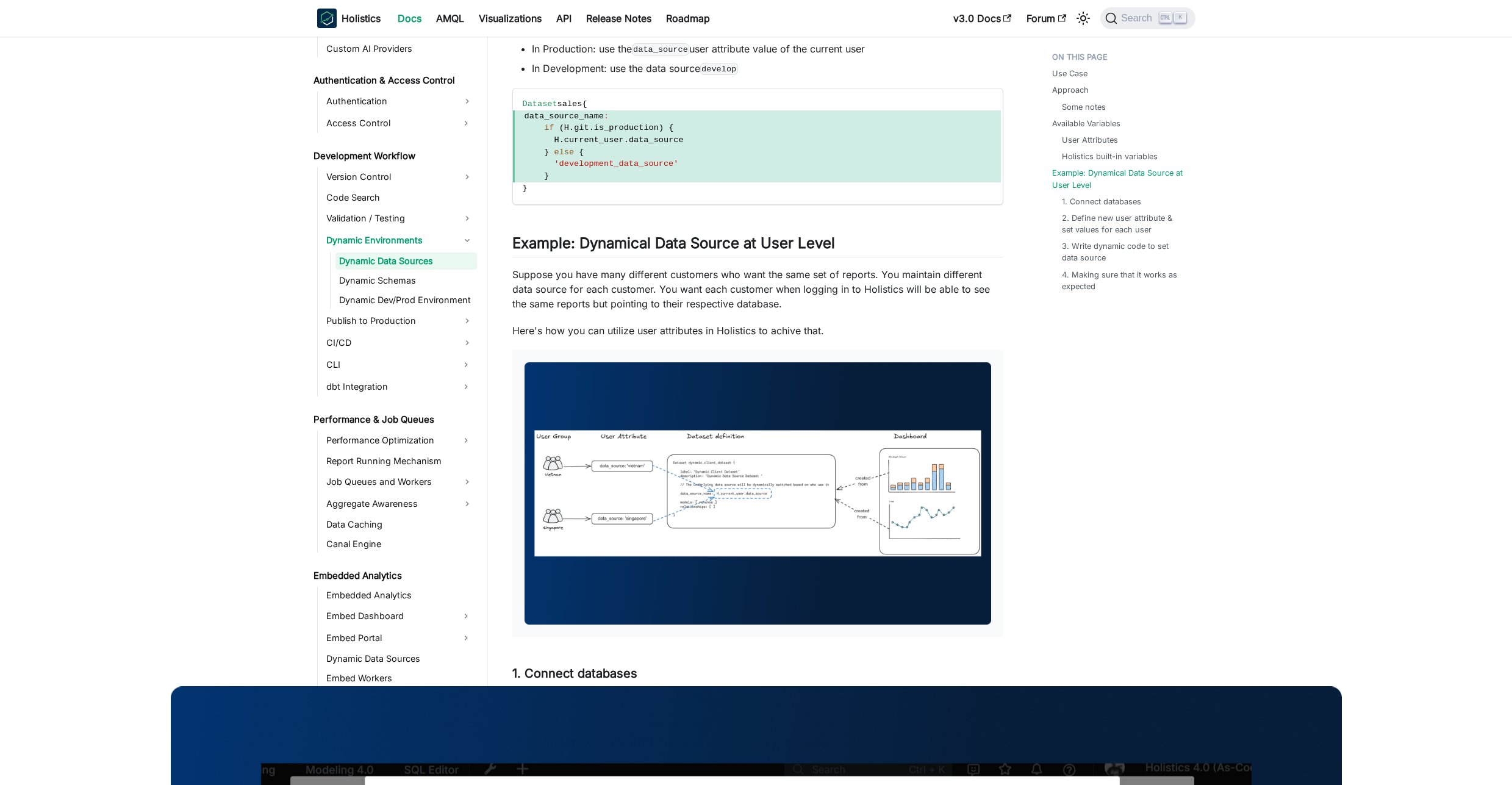
click at [782, 461] on img at bounding box center [758, 494] width 467 height 262
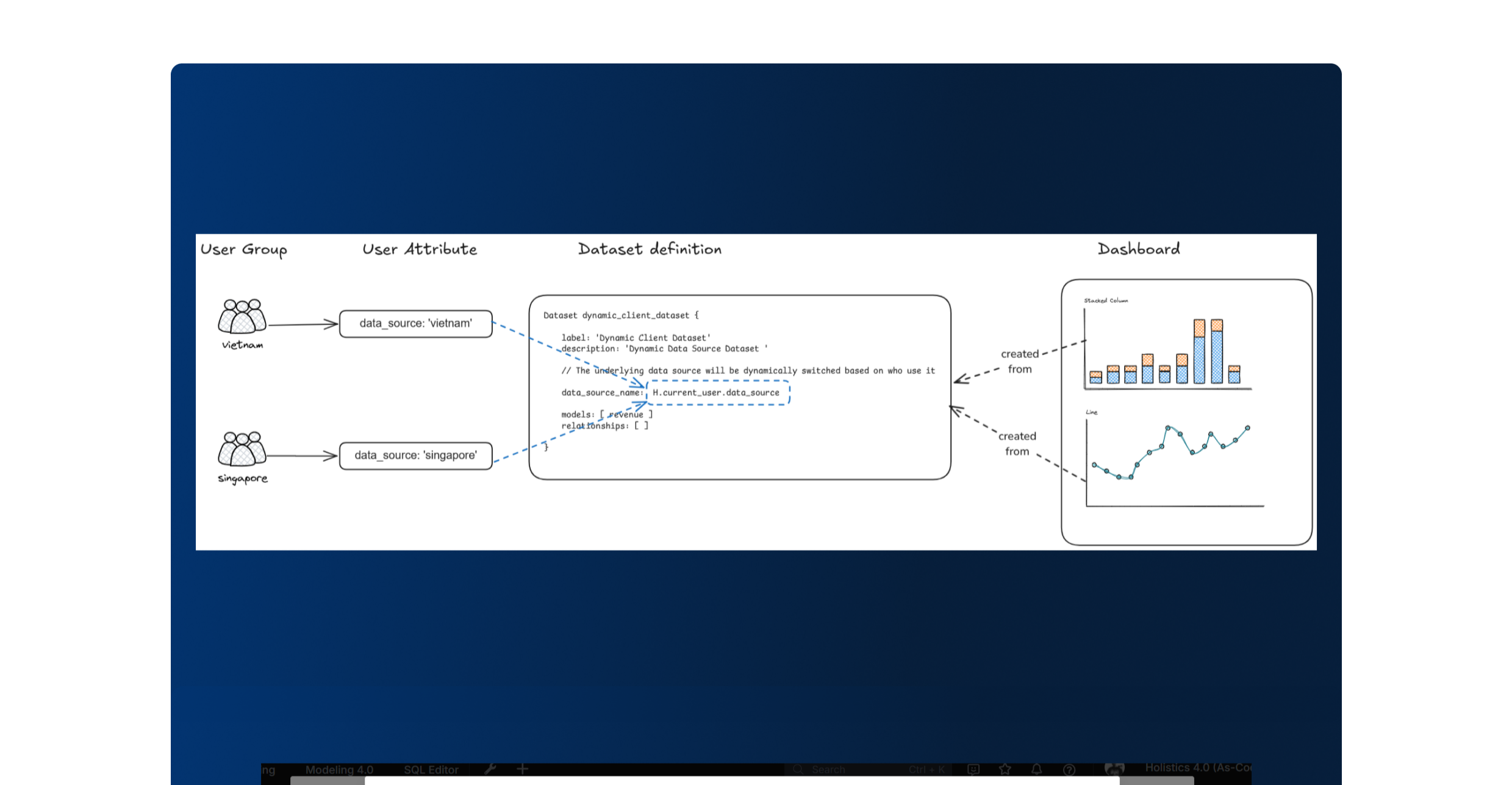
click at [154, 329] on div at bounding box center [756, 392] width 1512 height 785
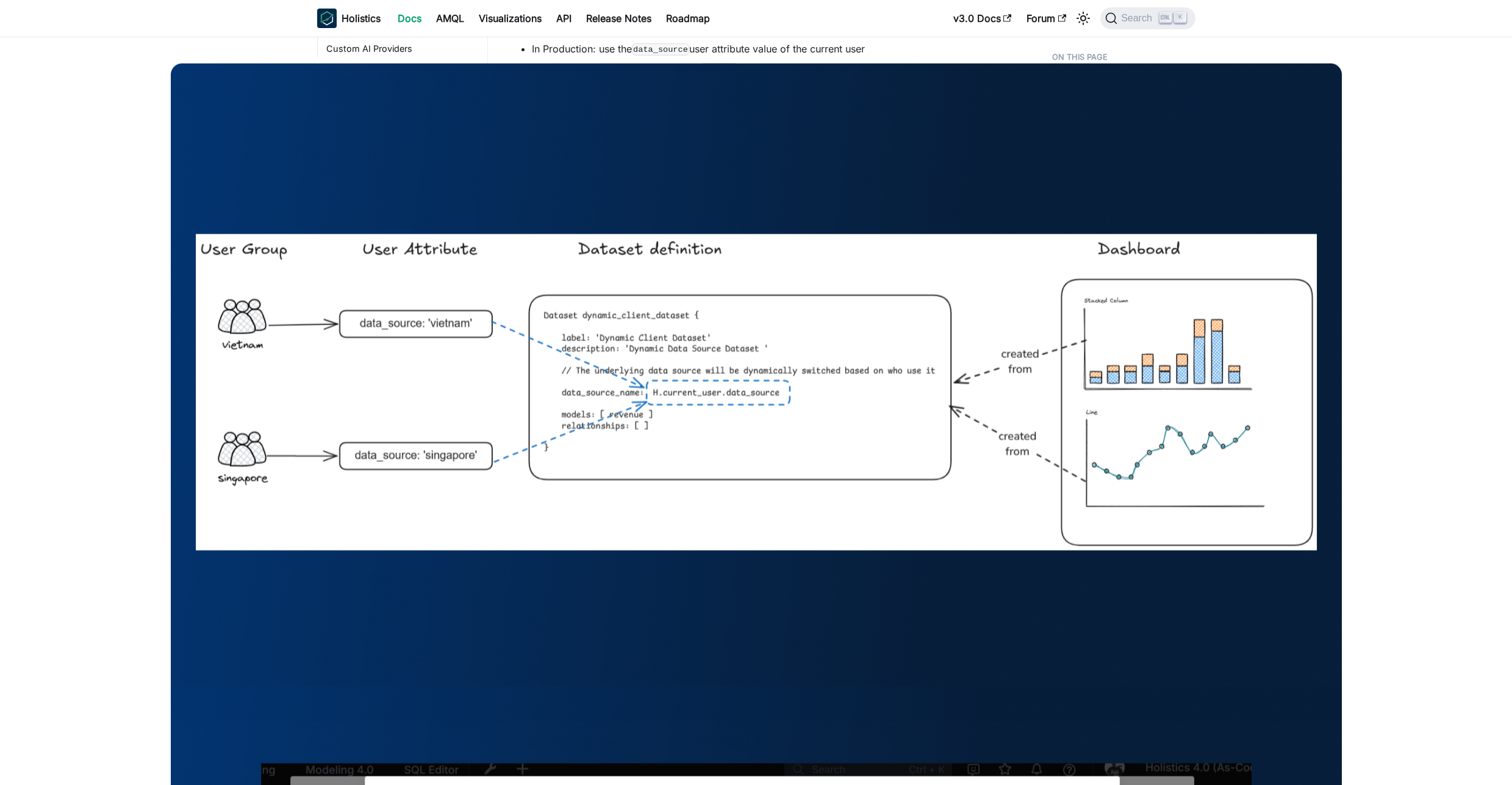
click at [363, 24] on b "Holistics" at bounding box center [361, 18] width 39 height 15
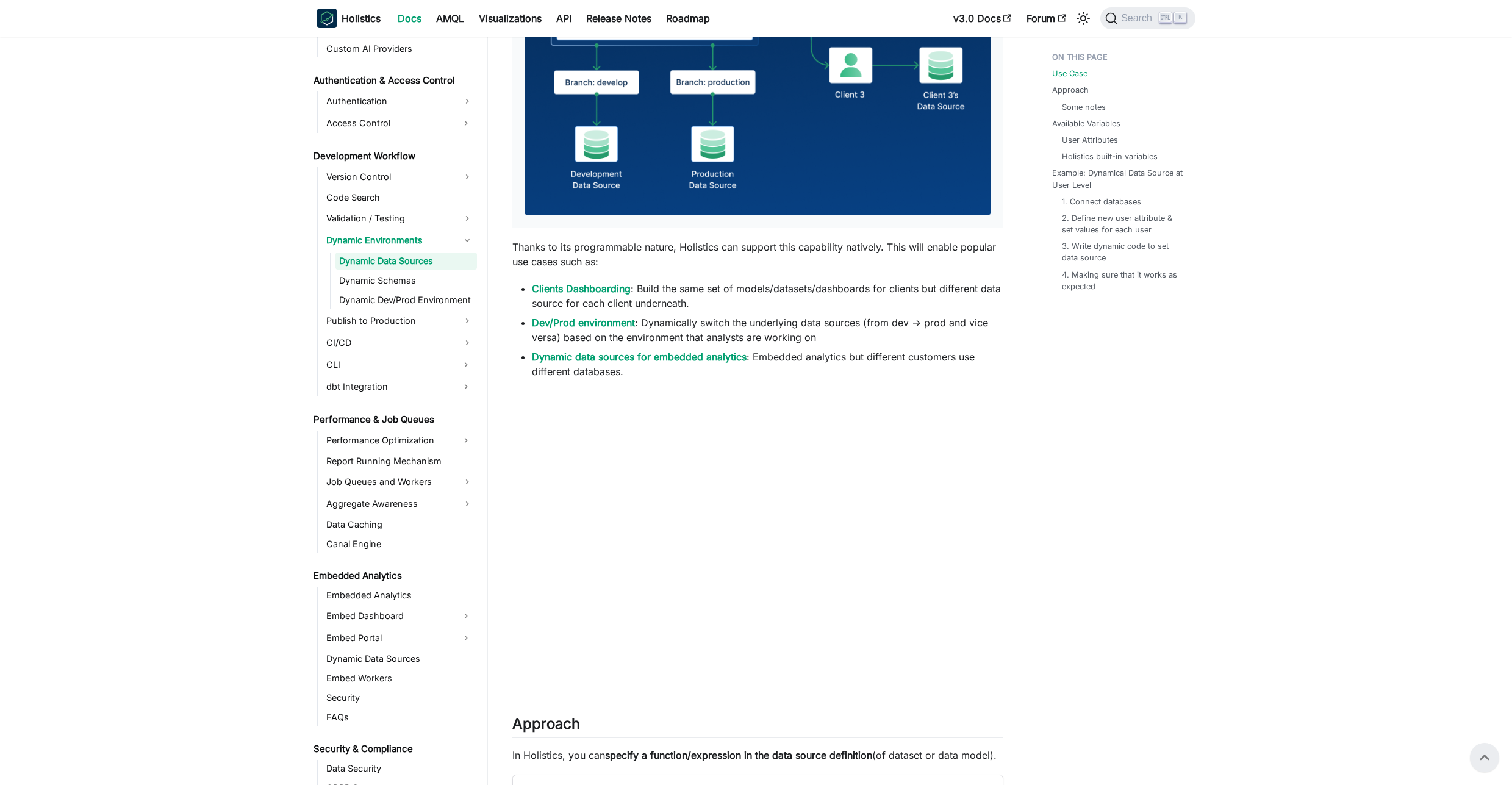
scroll to position [0, 0]
